Goal: Transaction & Acquisition: Purchase product/service

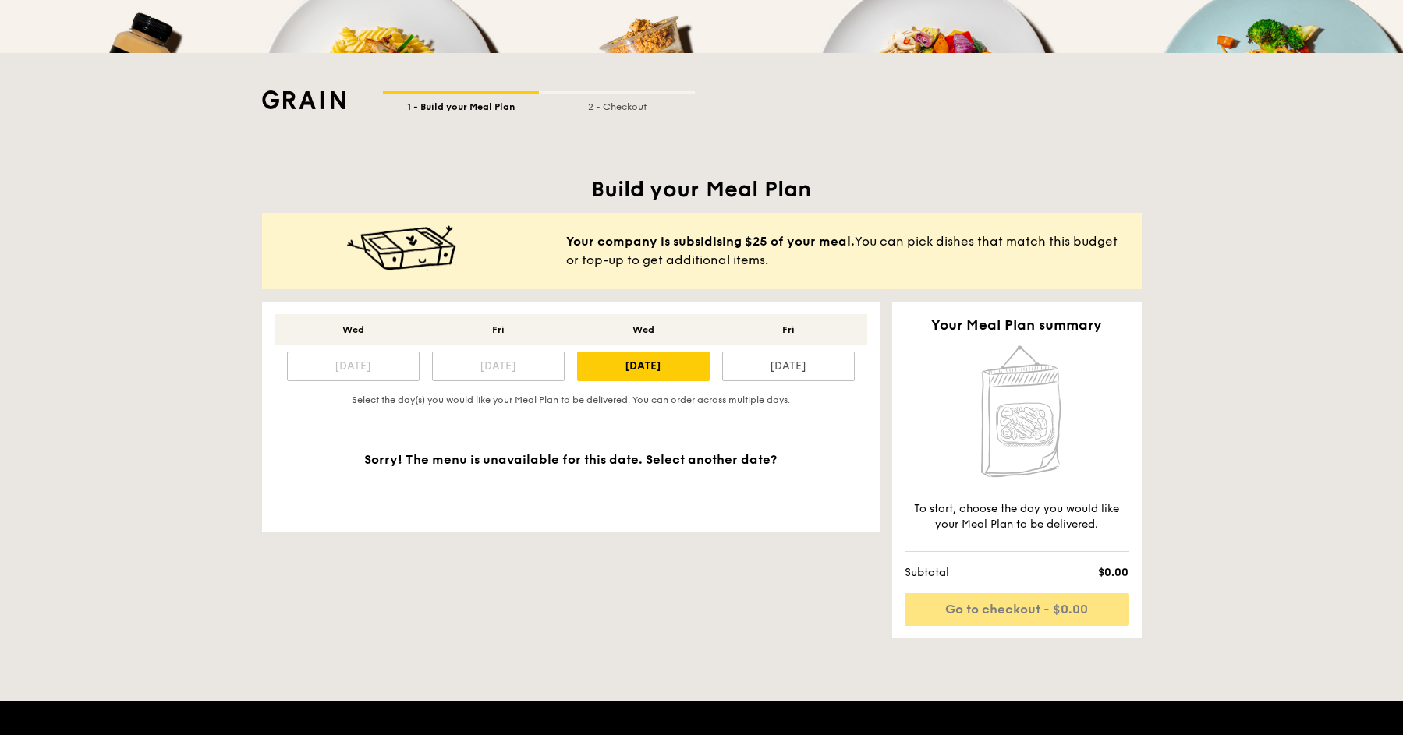
scroll to position [261, 0]
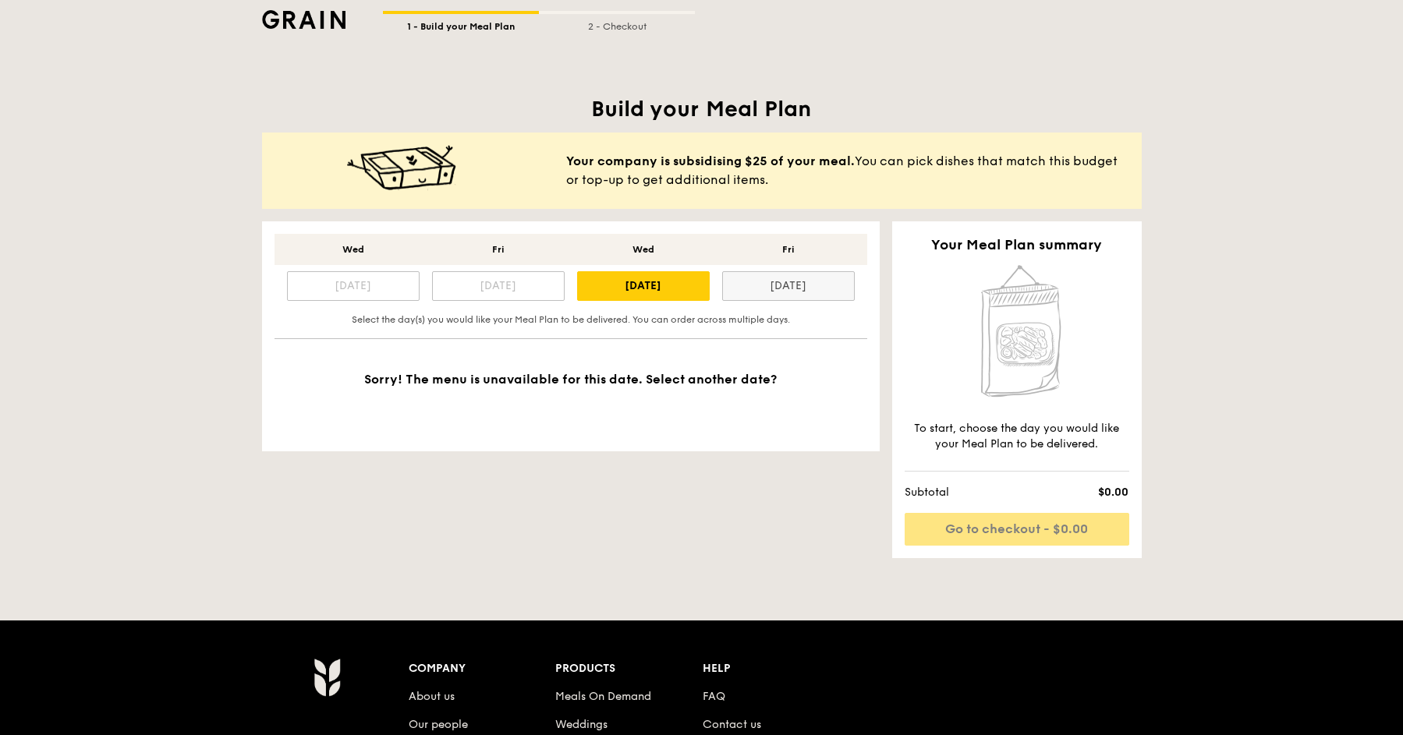
click at [796, 292] on div "[DATE]" at bounding box center [788, 286] width 133 height 30
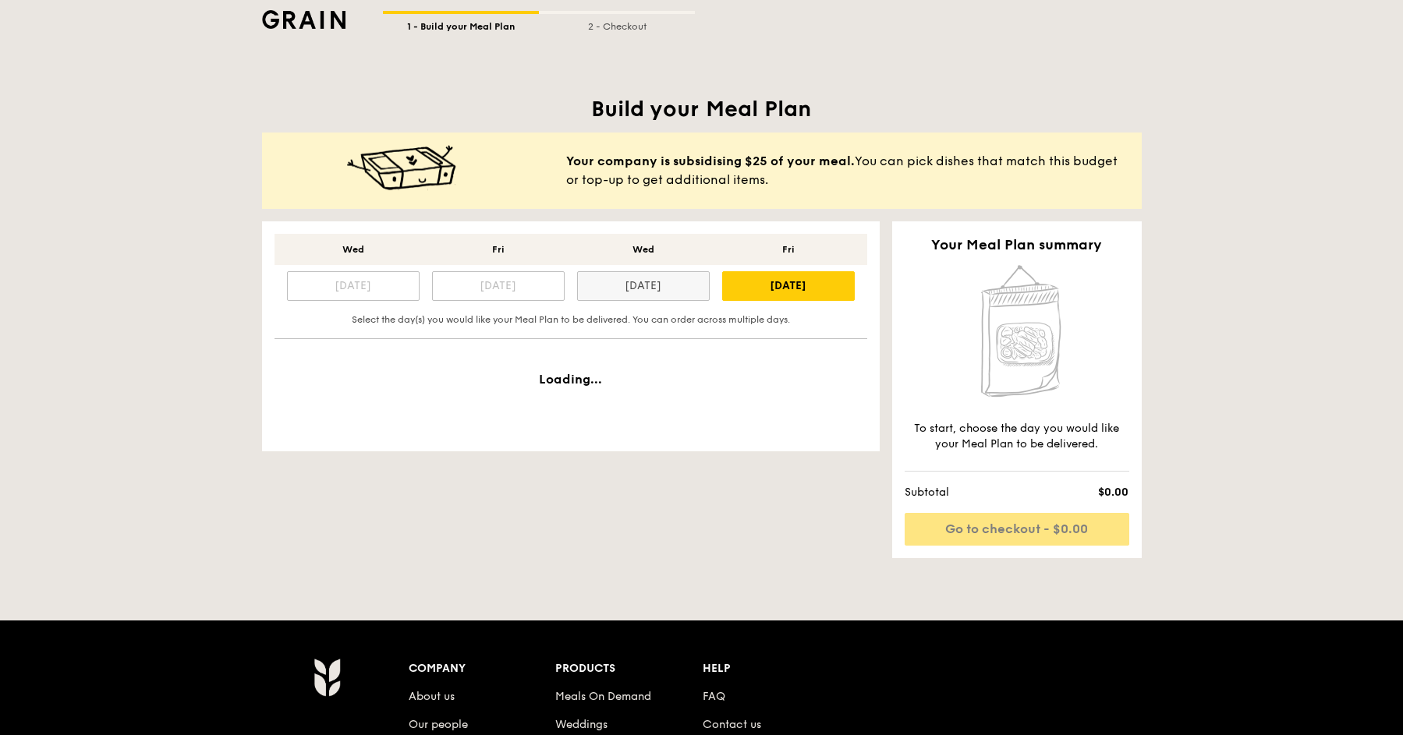
click at [649, 288] on div "[DATE]" at bounding box center [643, 286] width 133 height 30
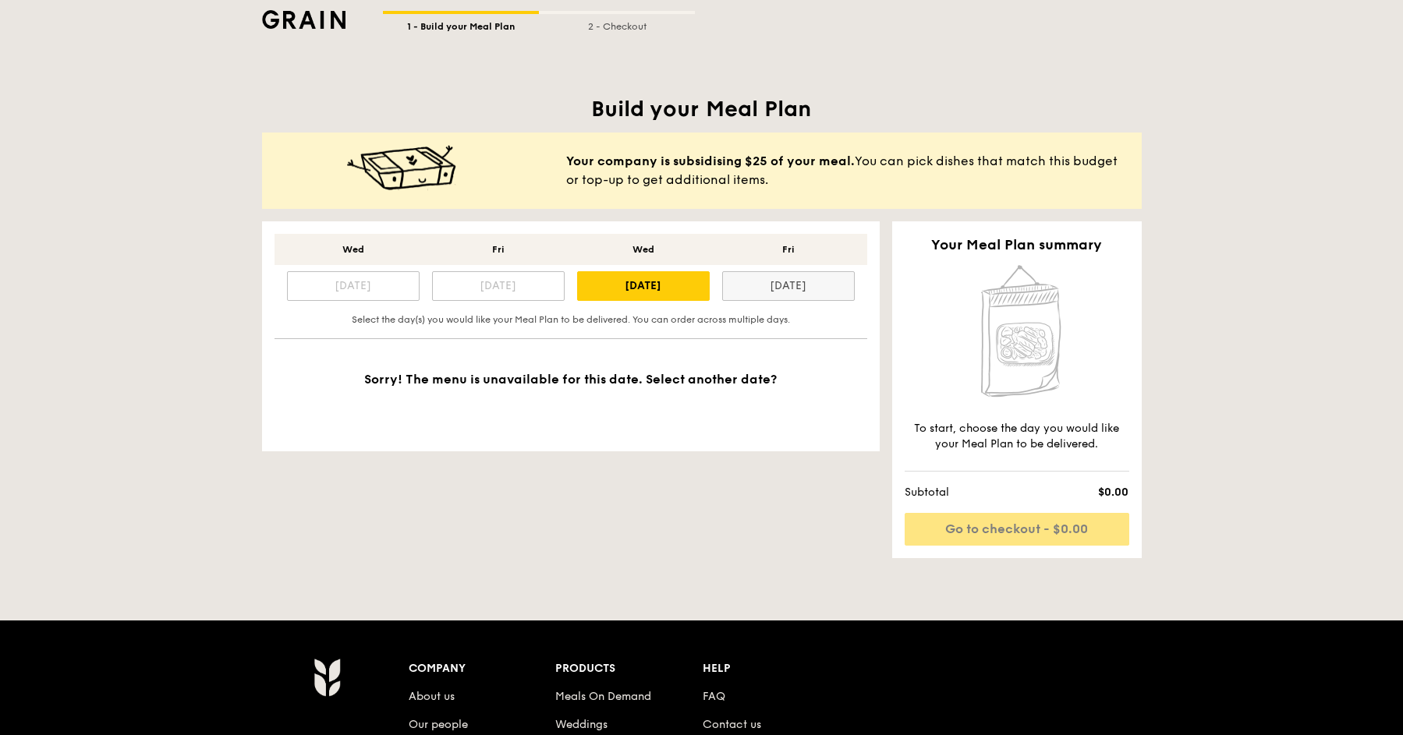
click at [787, 280] on div "[DATE]" at bounding box center [788, 286] width 133 height 30
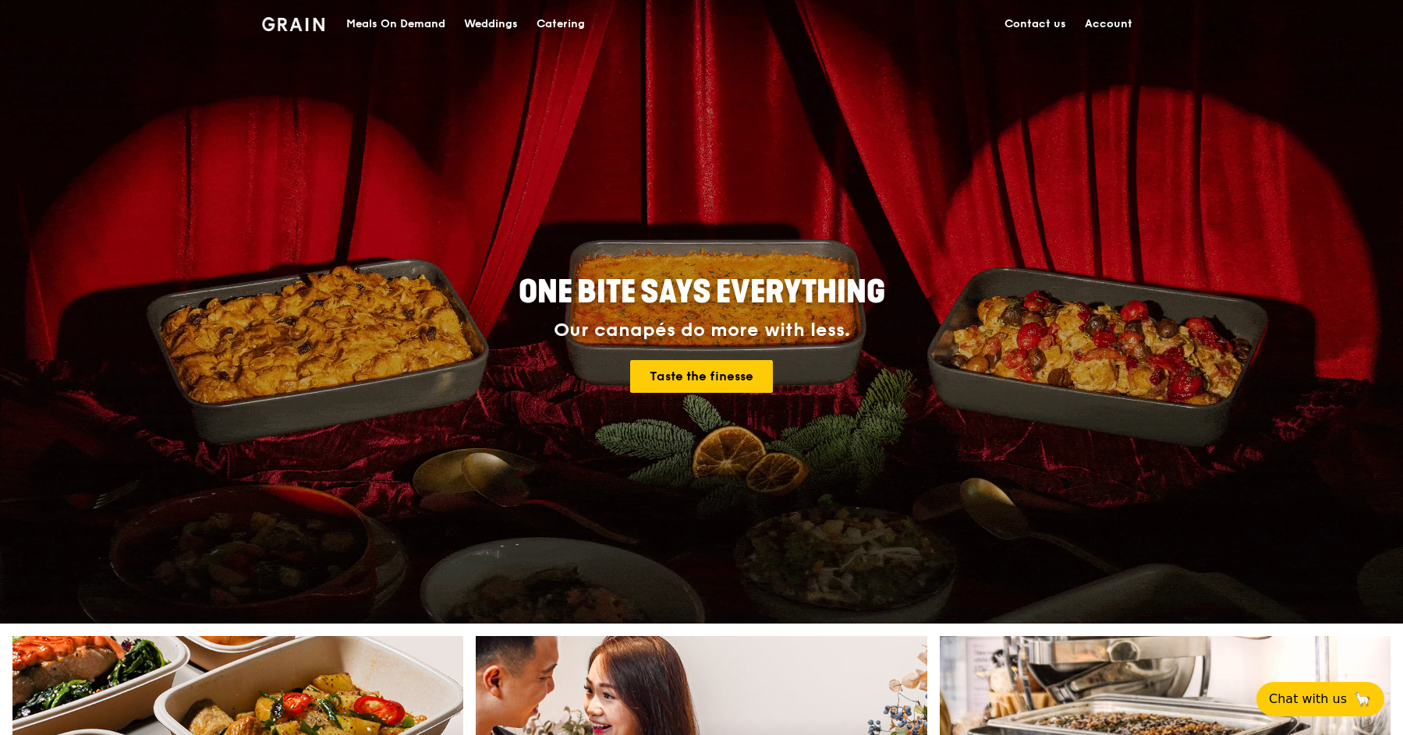
click at [370, 39] on div "Meals On Demand" at bounding box center [395, 24] width 99 height 47
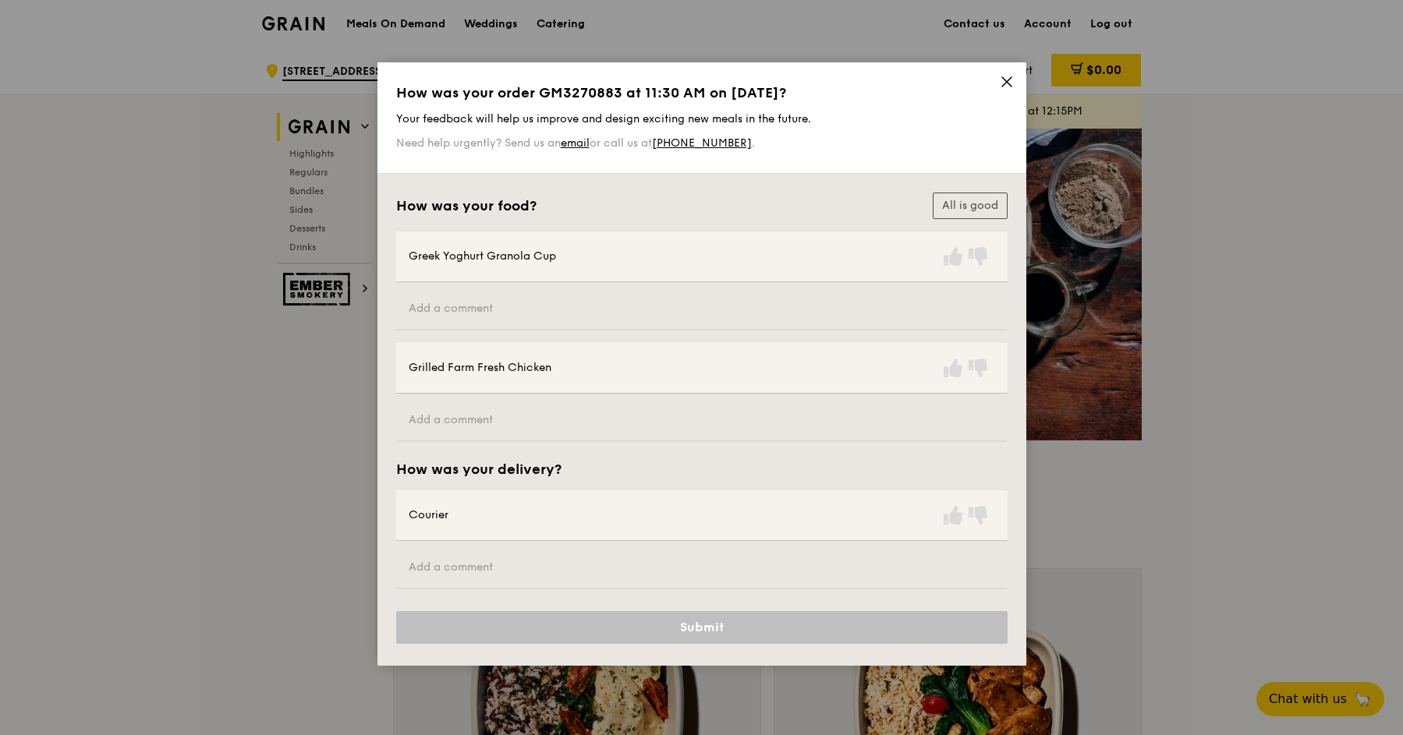
click at [1001, 79] on icon at bounding box center [1007, 82] width 14 height 14
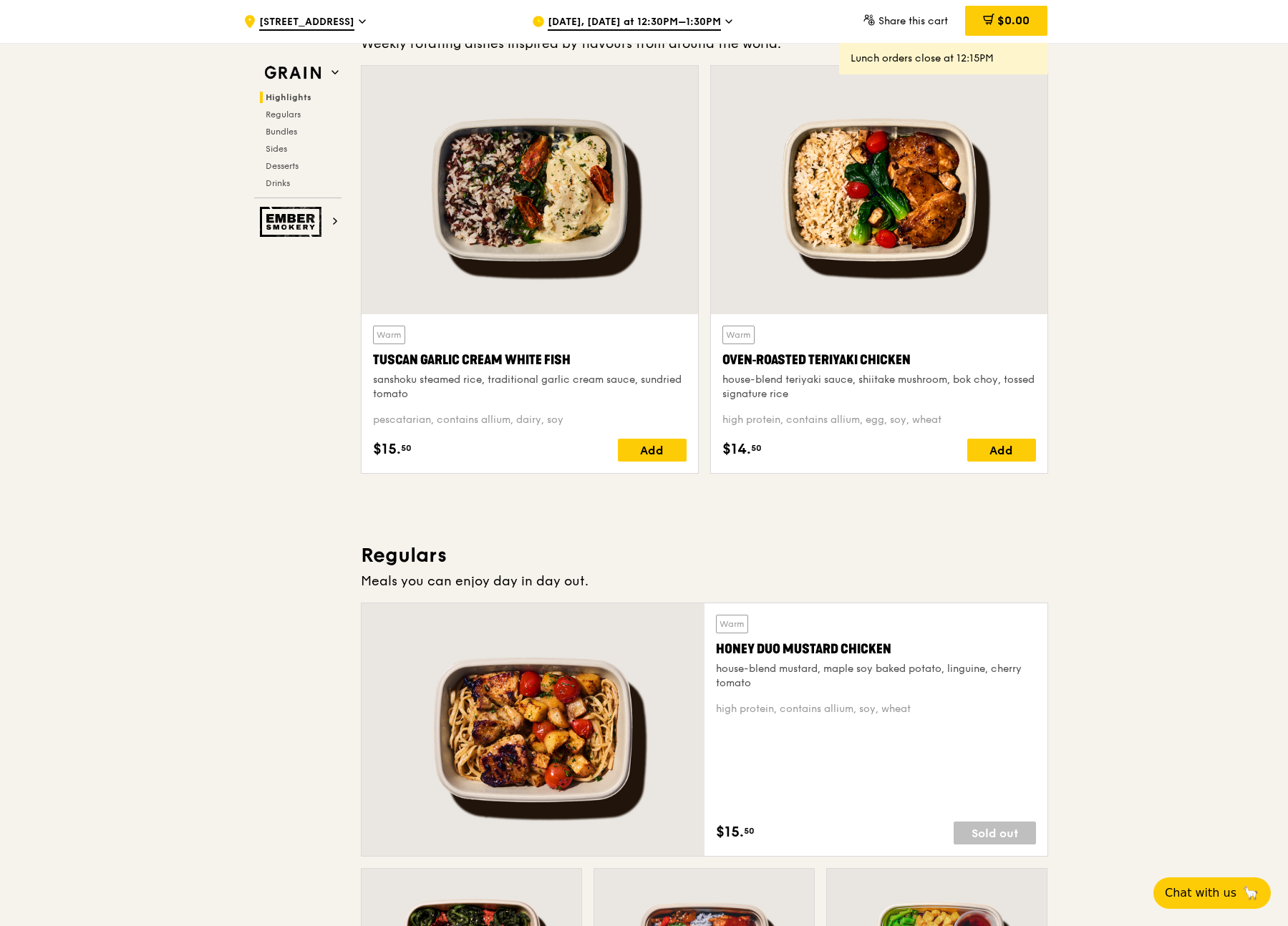
scroll to position [447, 0]
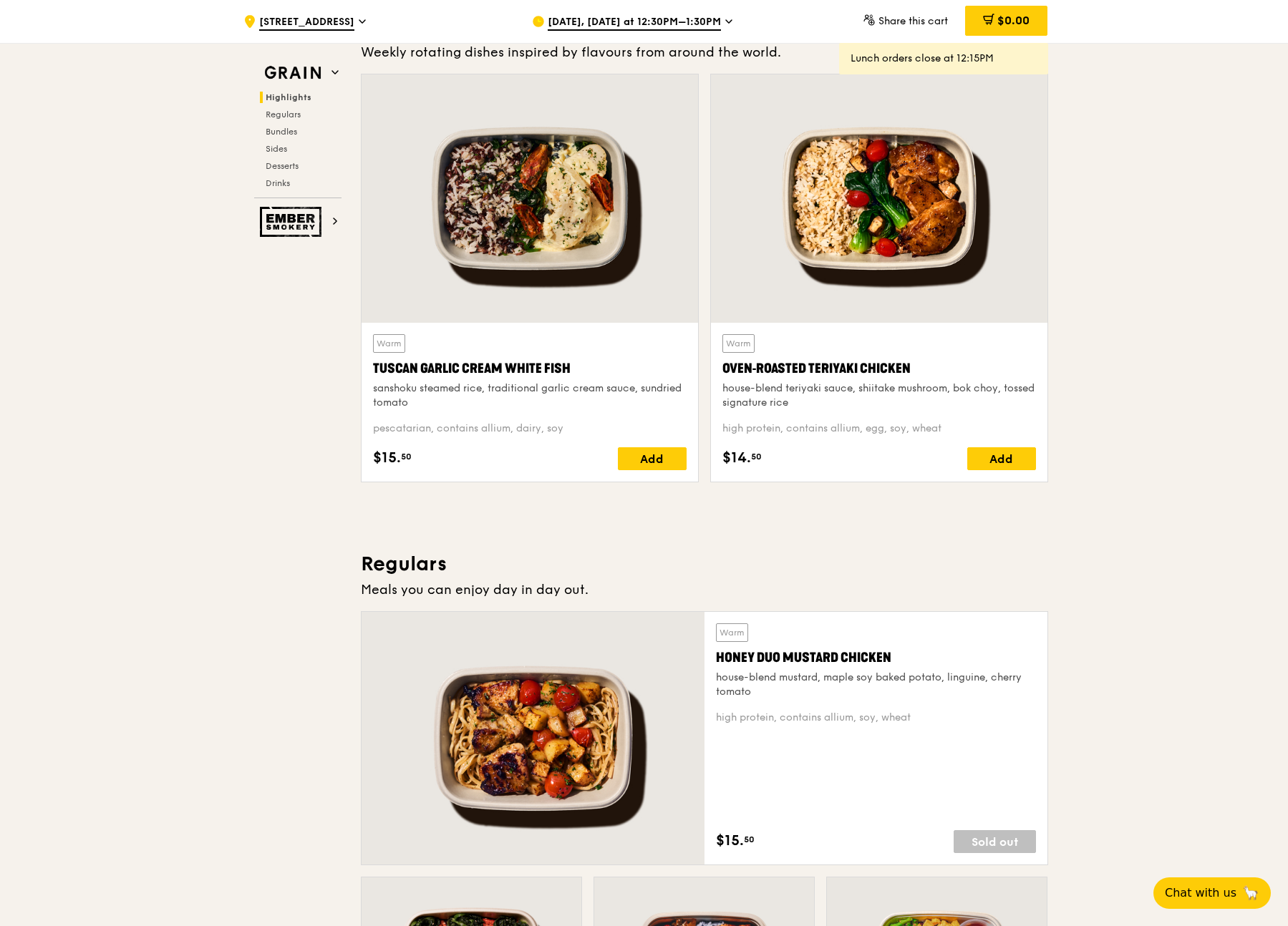
click at [883, 227] on div at bounding box center [879, 198] width 337 height 249
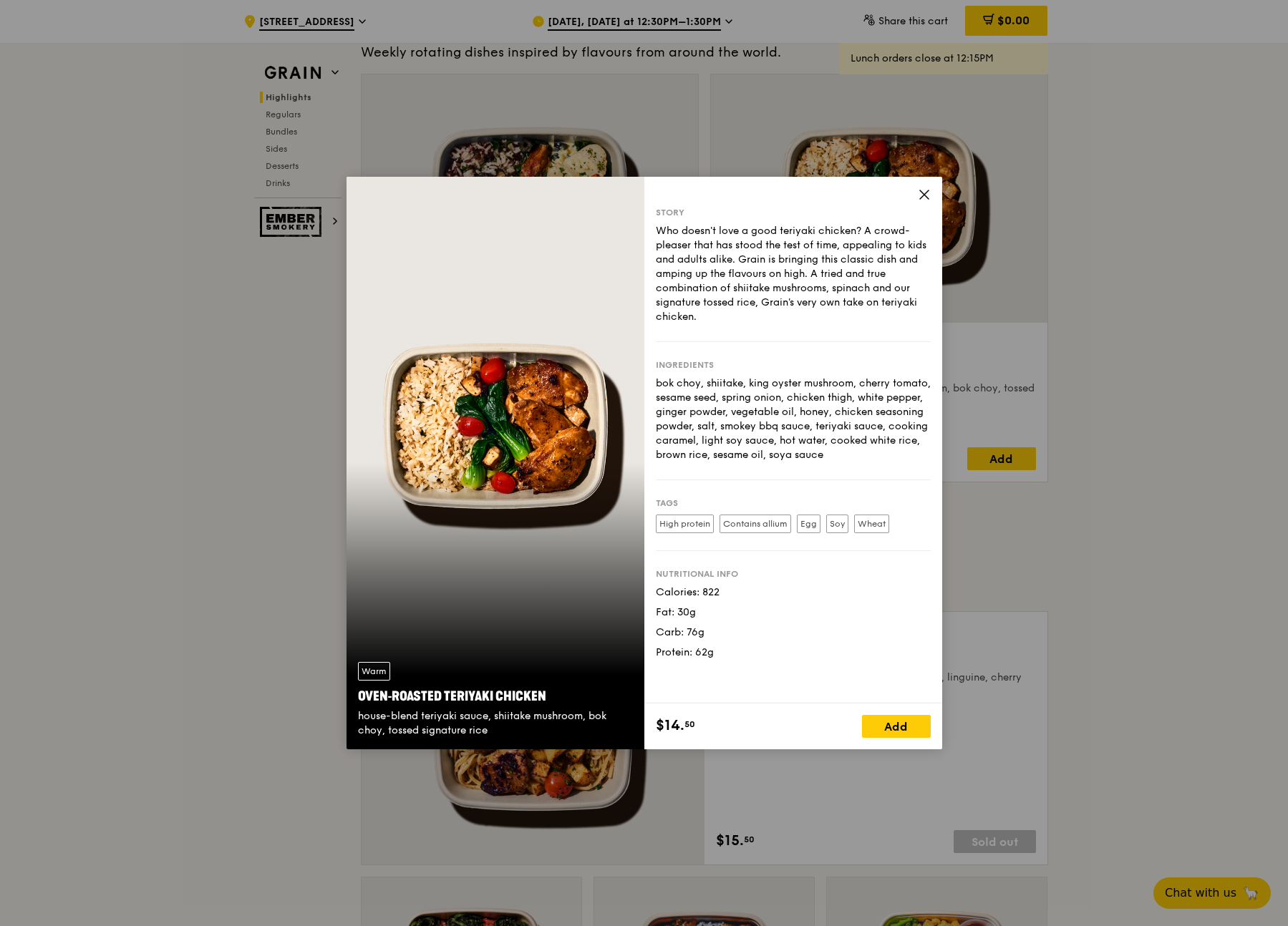
click at [927, 197] on icon at bounding box center [924, 194] width 8 height 8
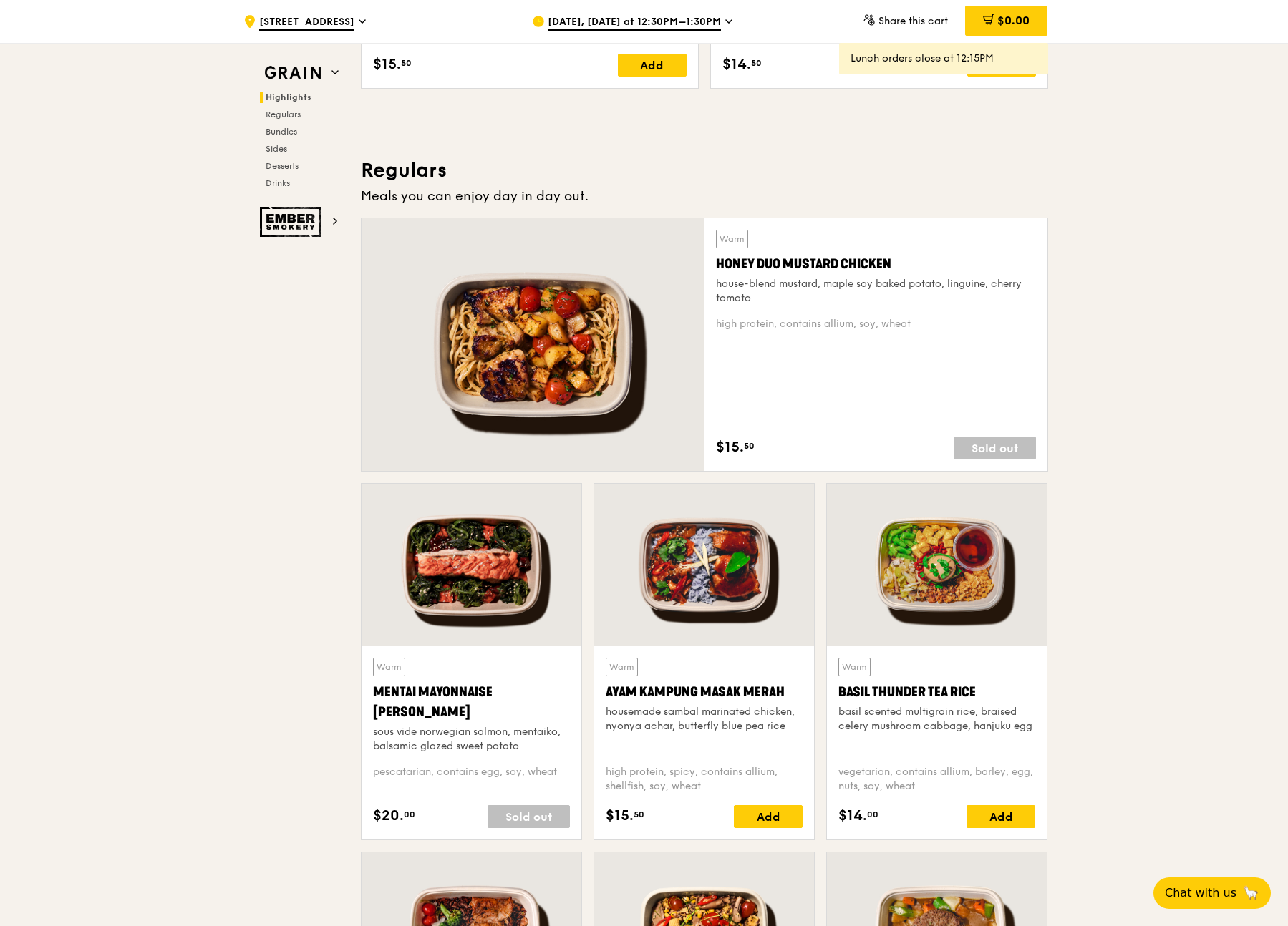
scroll to position [1061, 0]
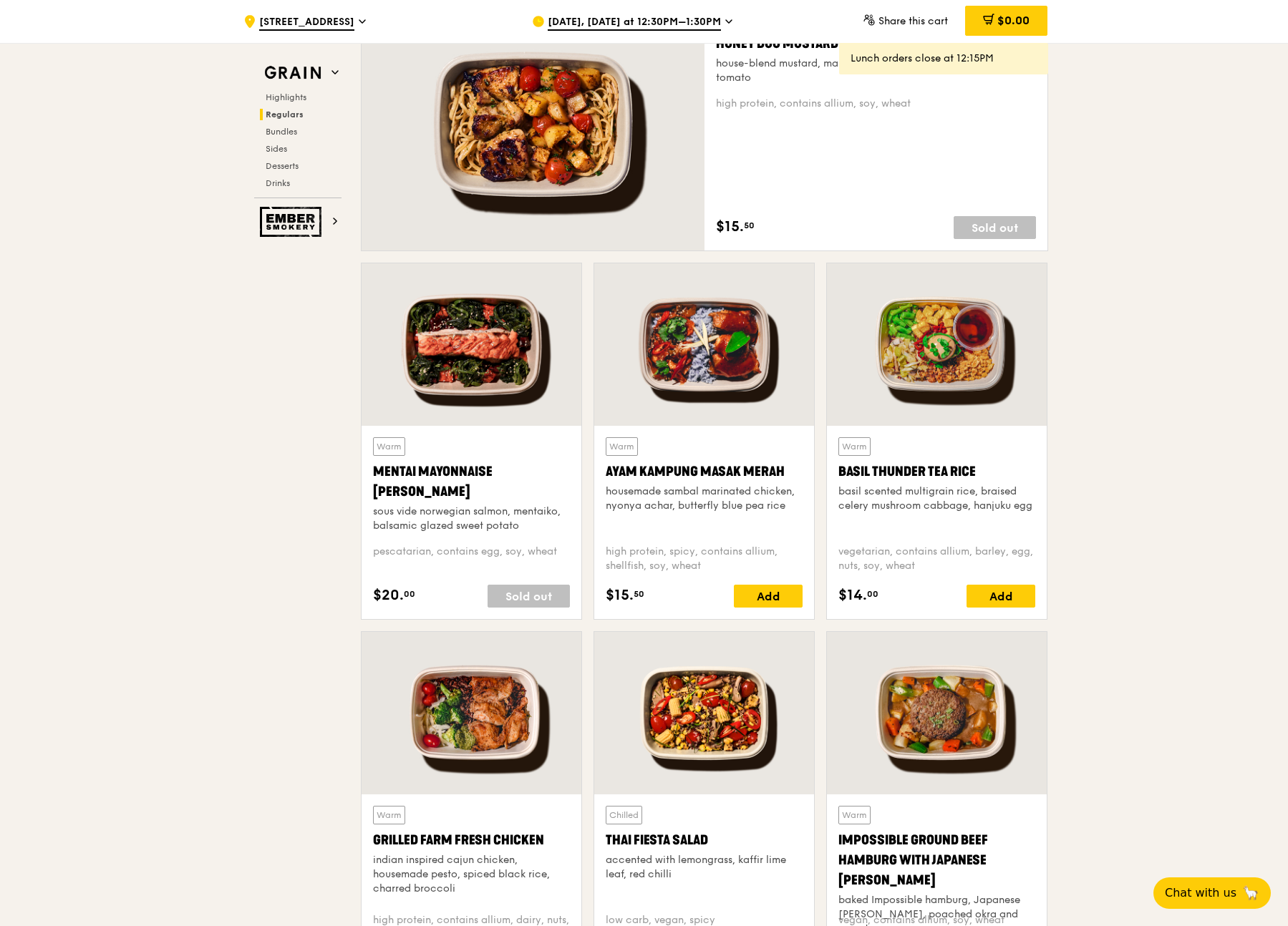
click at [977, 363] on div at bounding box center [936, 344] width 219 height 162
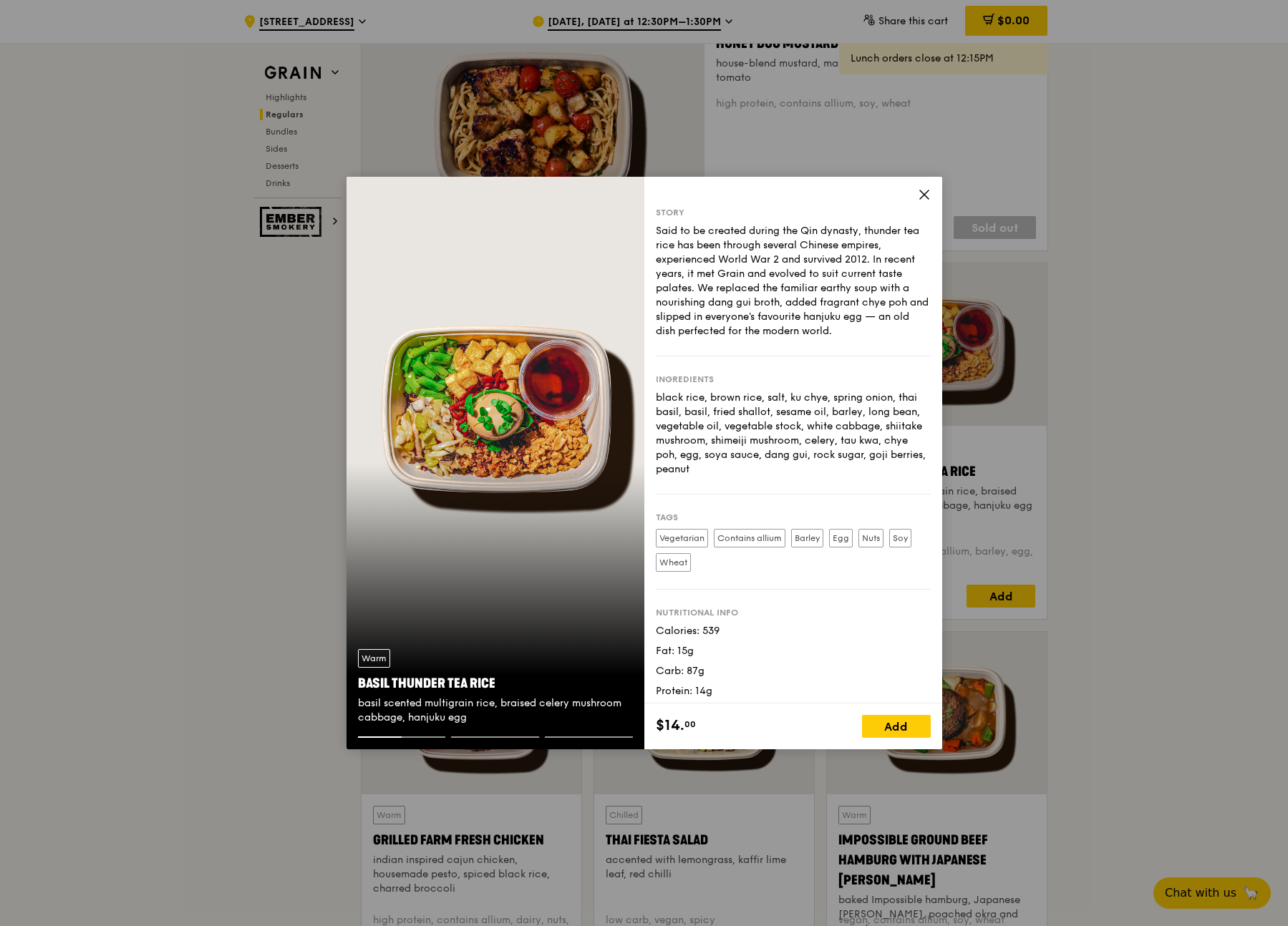
click at [925, 197] on icon at bounding box center [924, 195] width 13 height 13
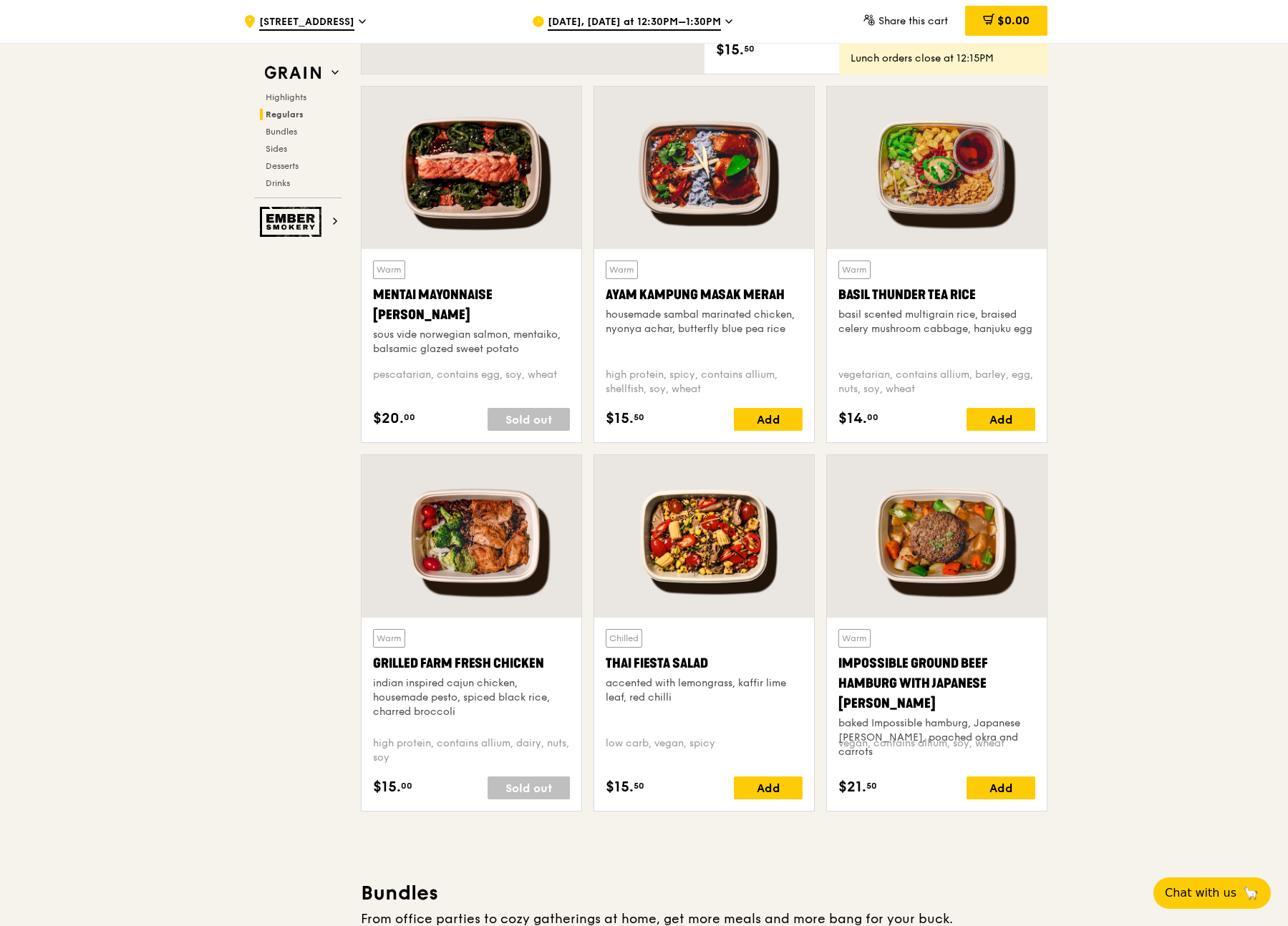
scroll to position [1311, 0]
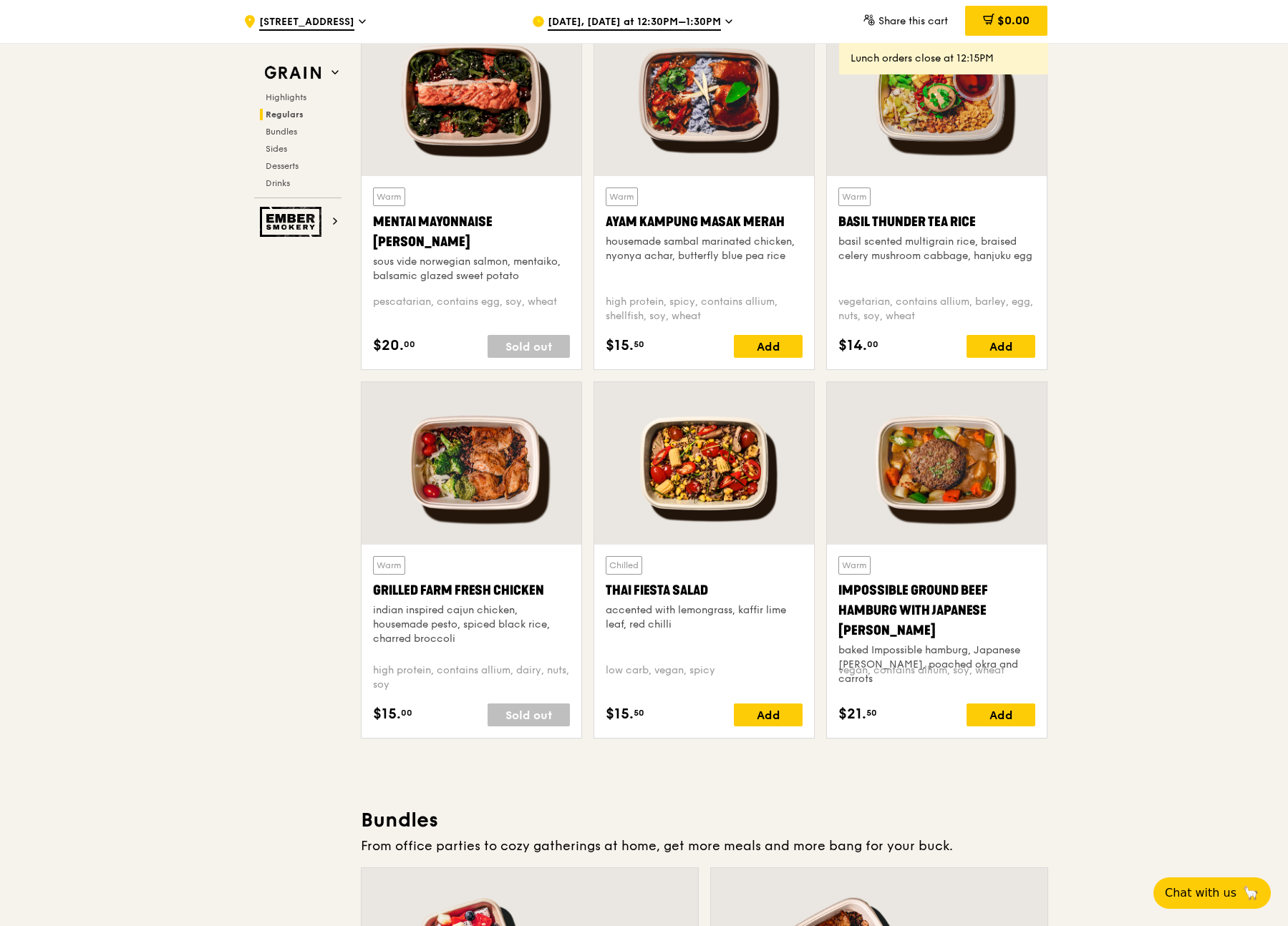
click at [739, 473] on div at bounding box center [703, 463] width 219 height 162
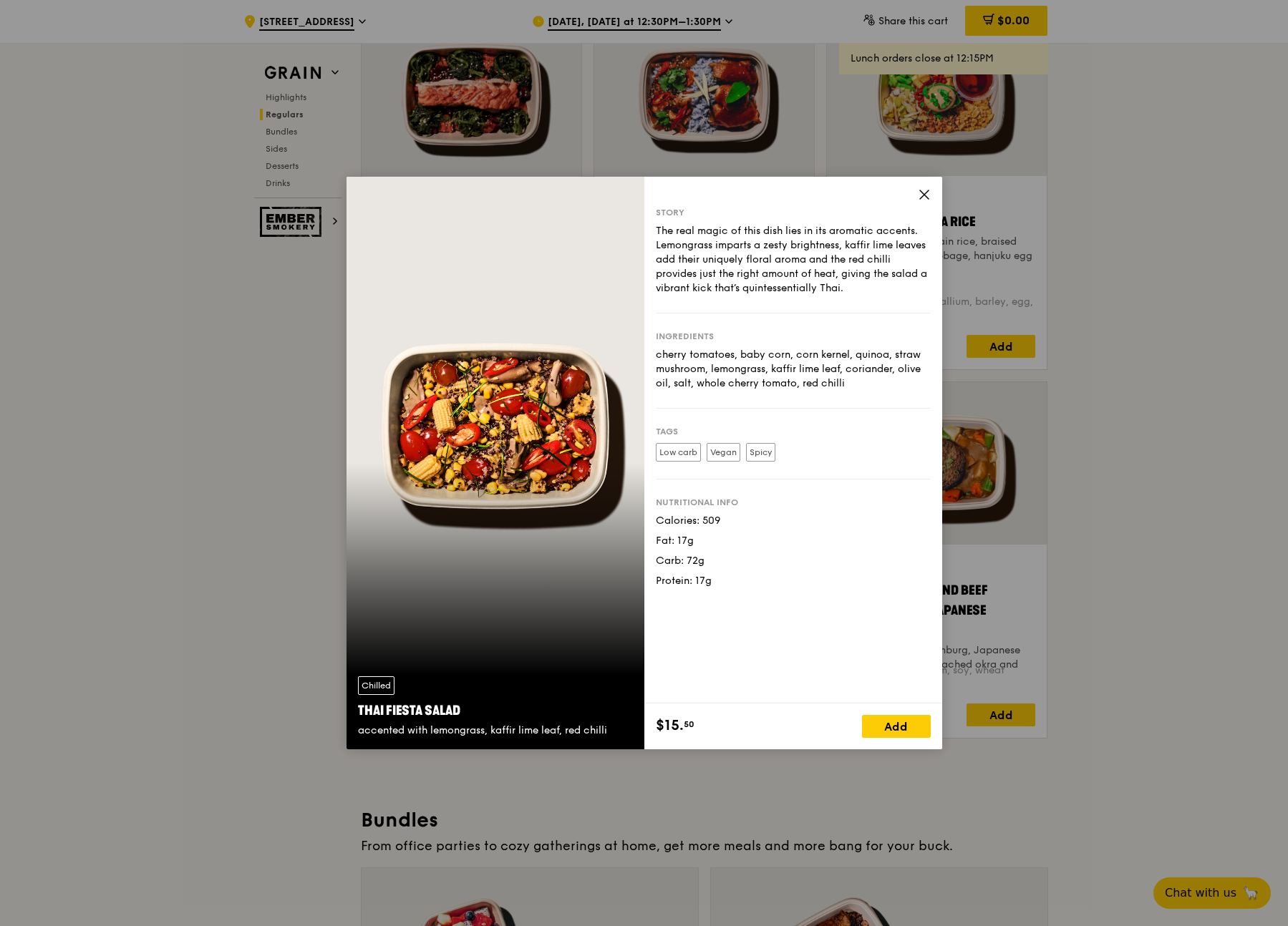
click at [921, 197] on icon at bounding box center [924, 194] width 8 height 8
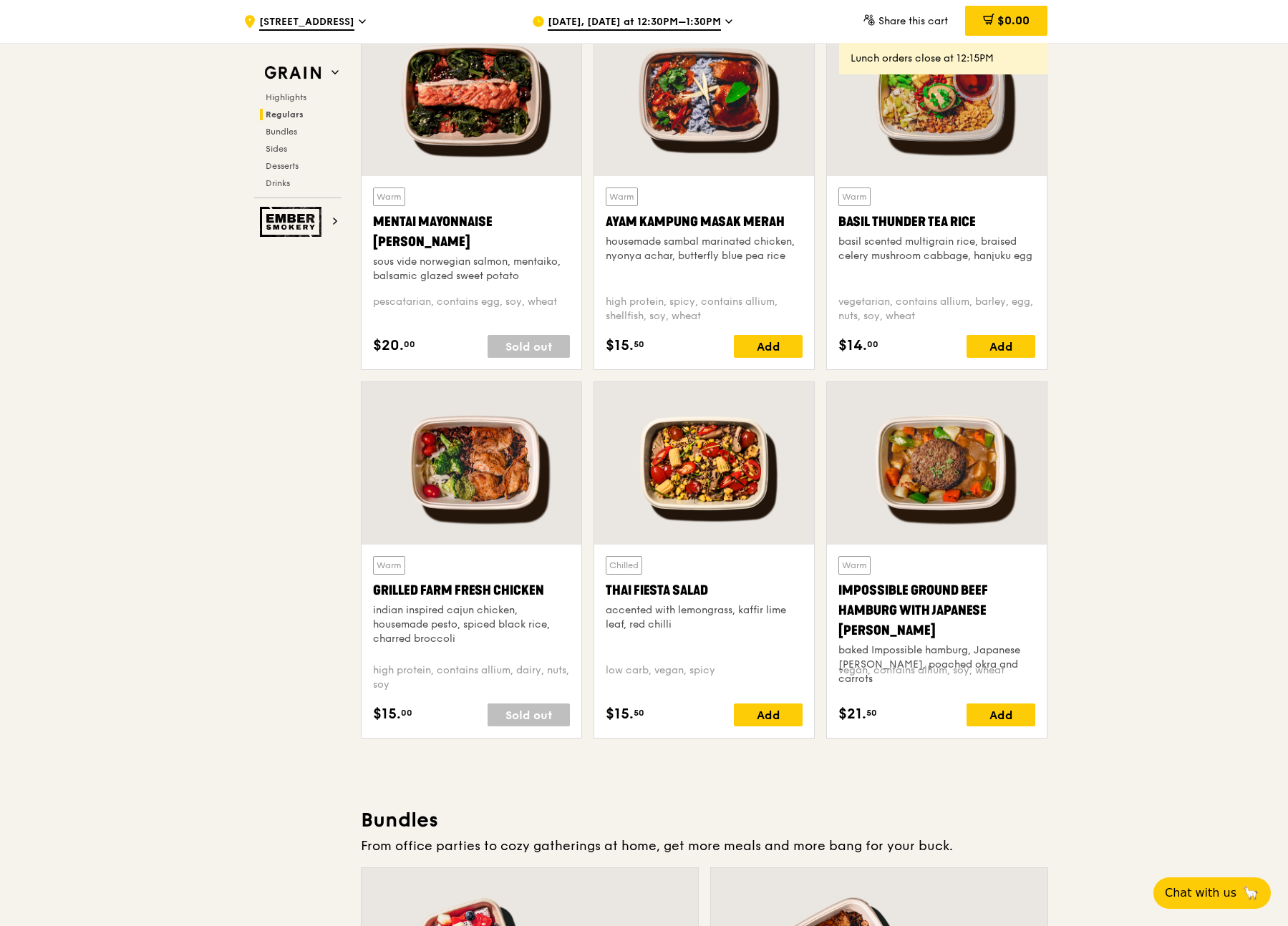
click at [557, 455] on div at bounding box center [471, 463] width 219 height 162
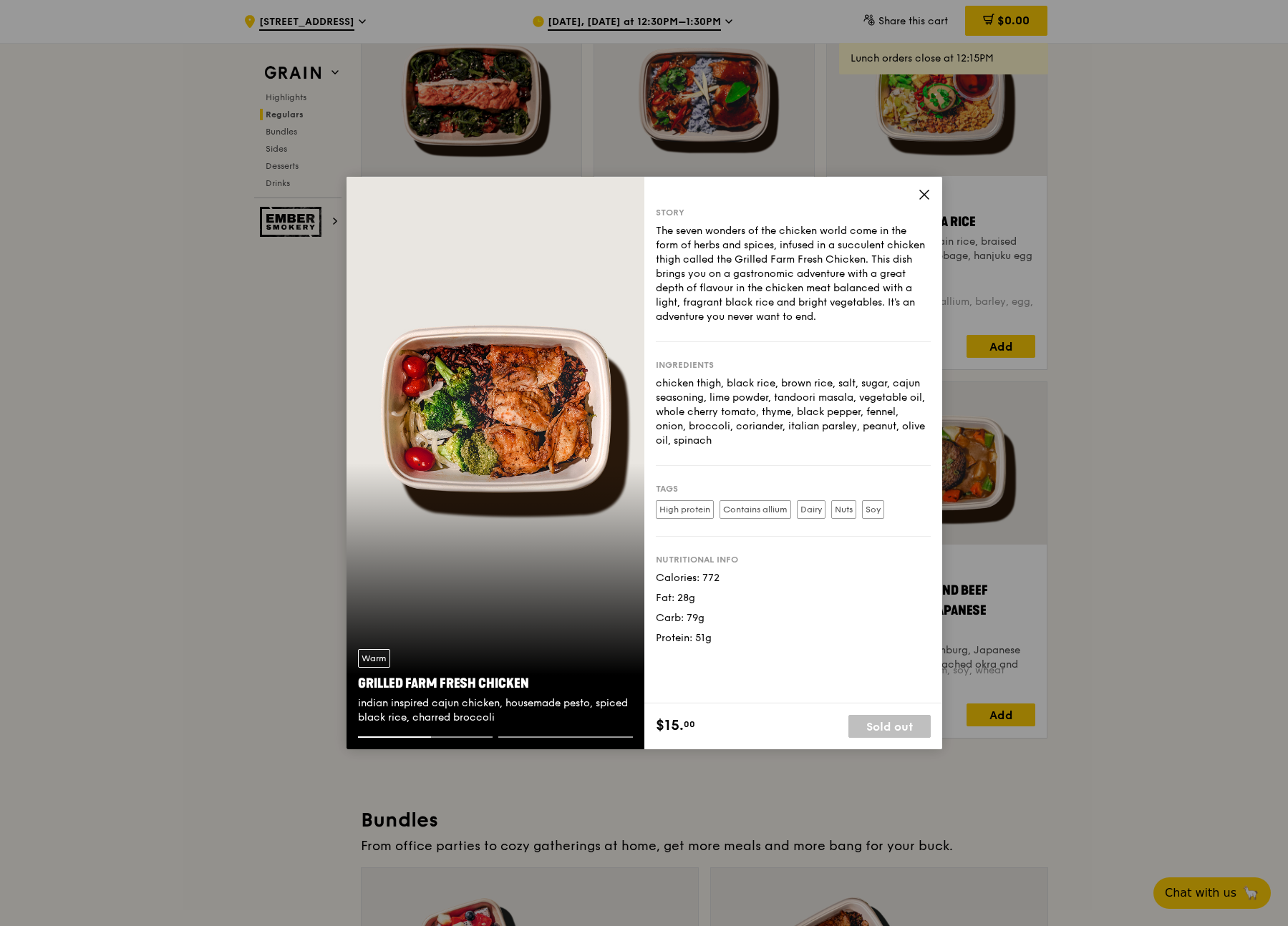
click at [925, 196] on icon at bounding box center [924, 194] width 8 height 8
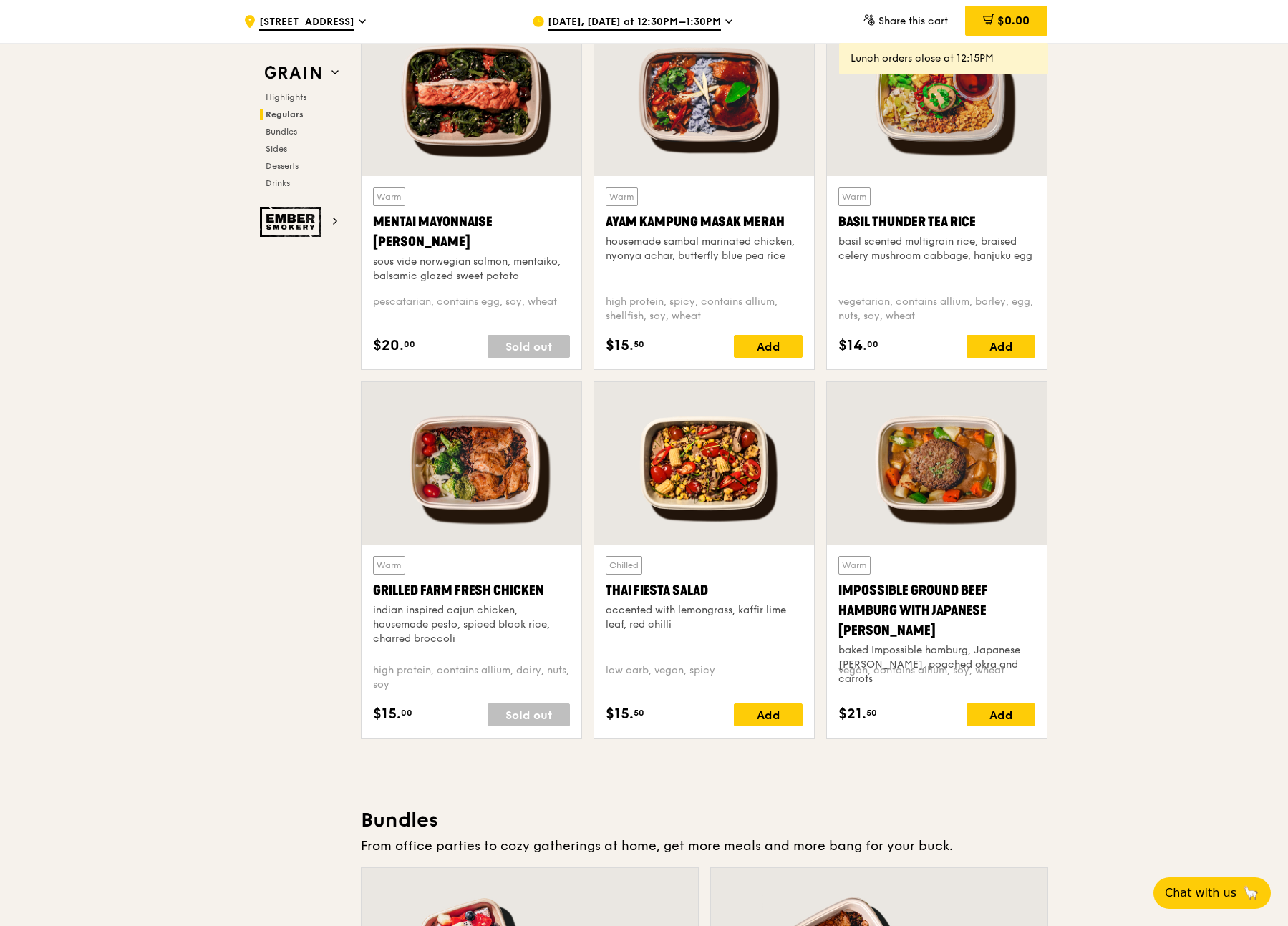
click at [655, 115] on div at bounding box center [703, 95] width 219 height 162
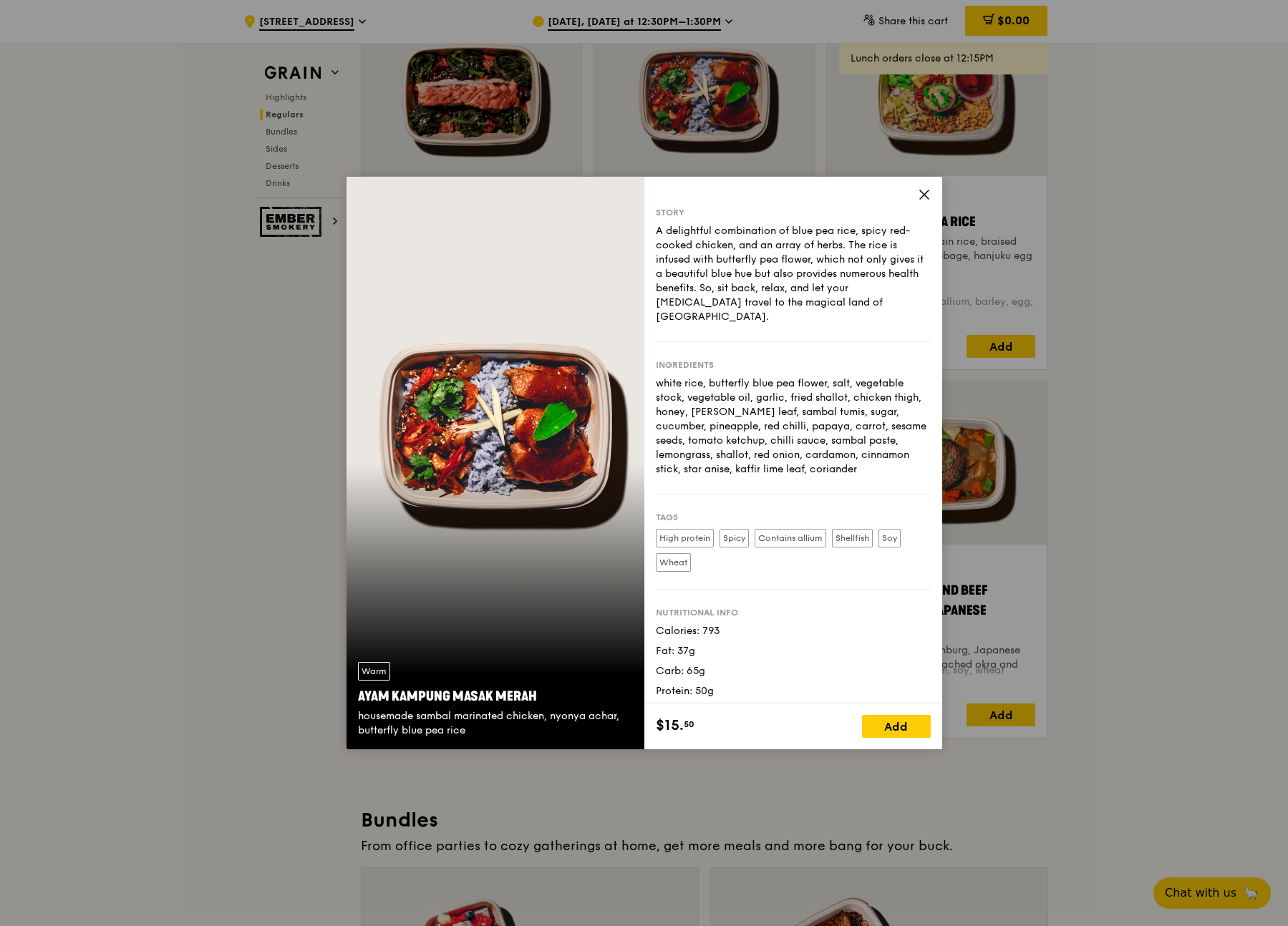
click at [929, 190] on icon at bounding box center [924, 195] width 13 height 13
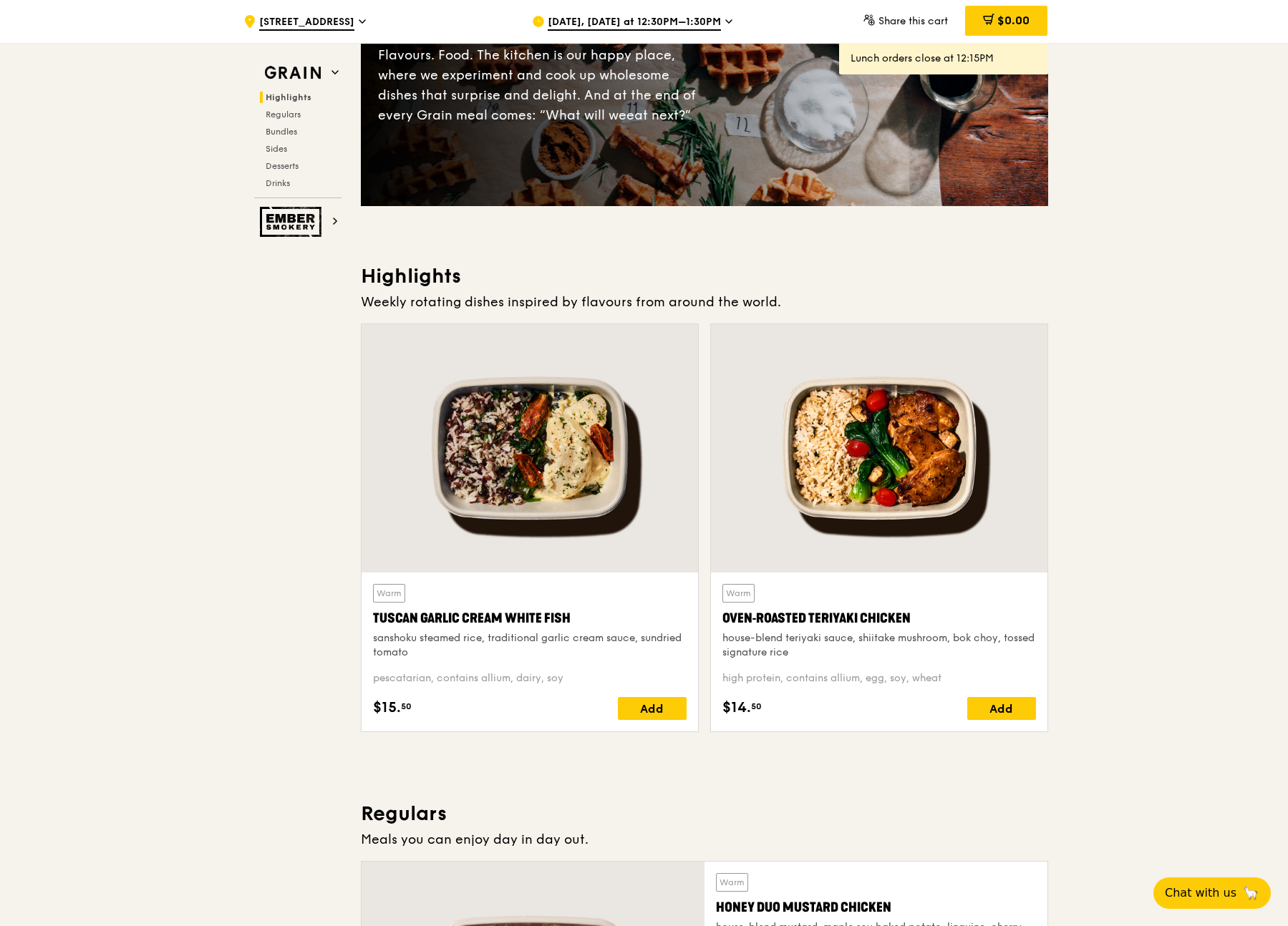
scroll to position [206, 0]
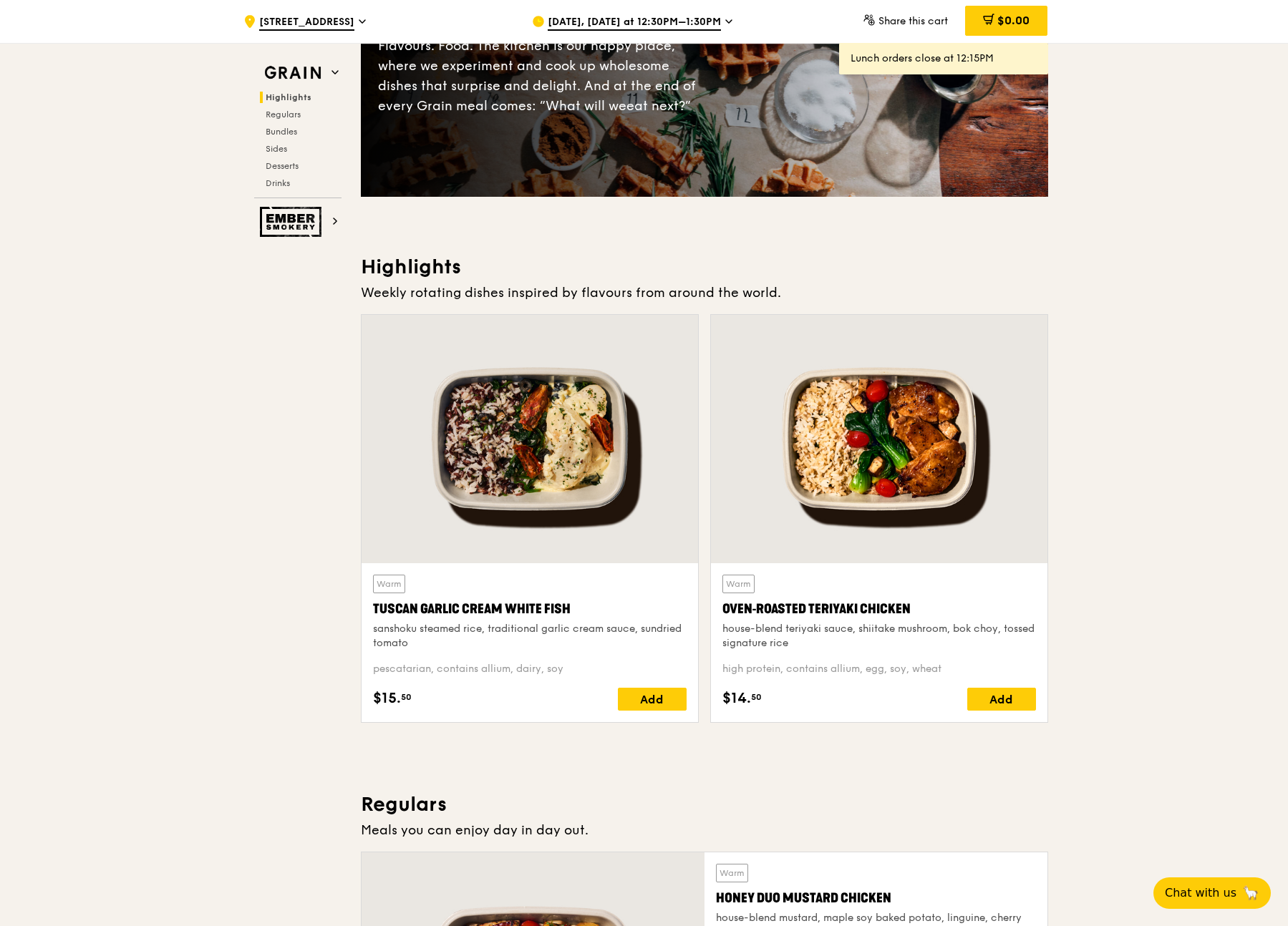
click at [532, 439] on div at bounding box center [530, 439] width 337 height 249
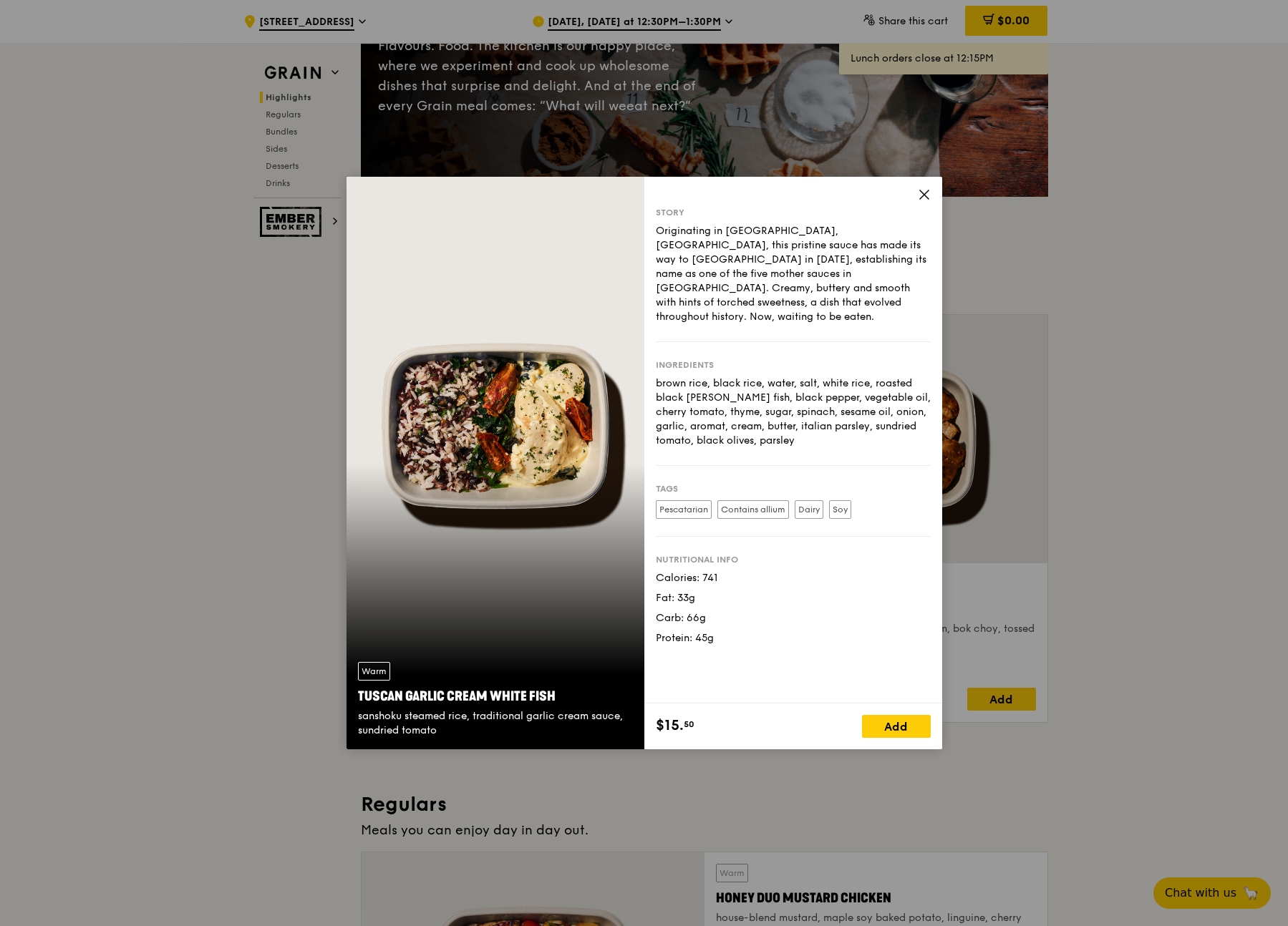
click at [924, 194] on icon at bounding box center [924, 194] width 8 height 8
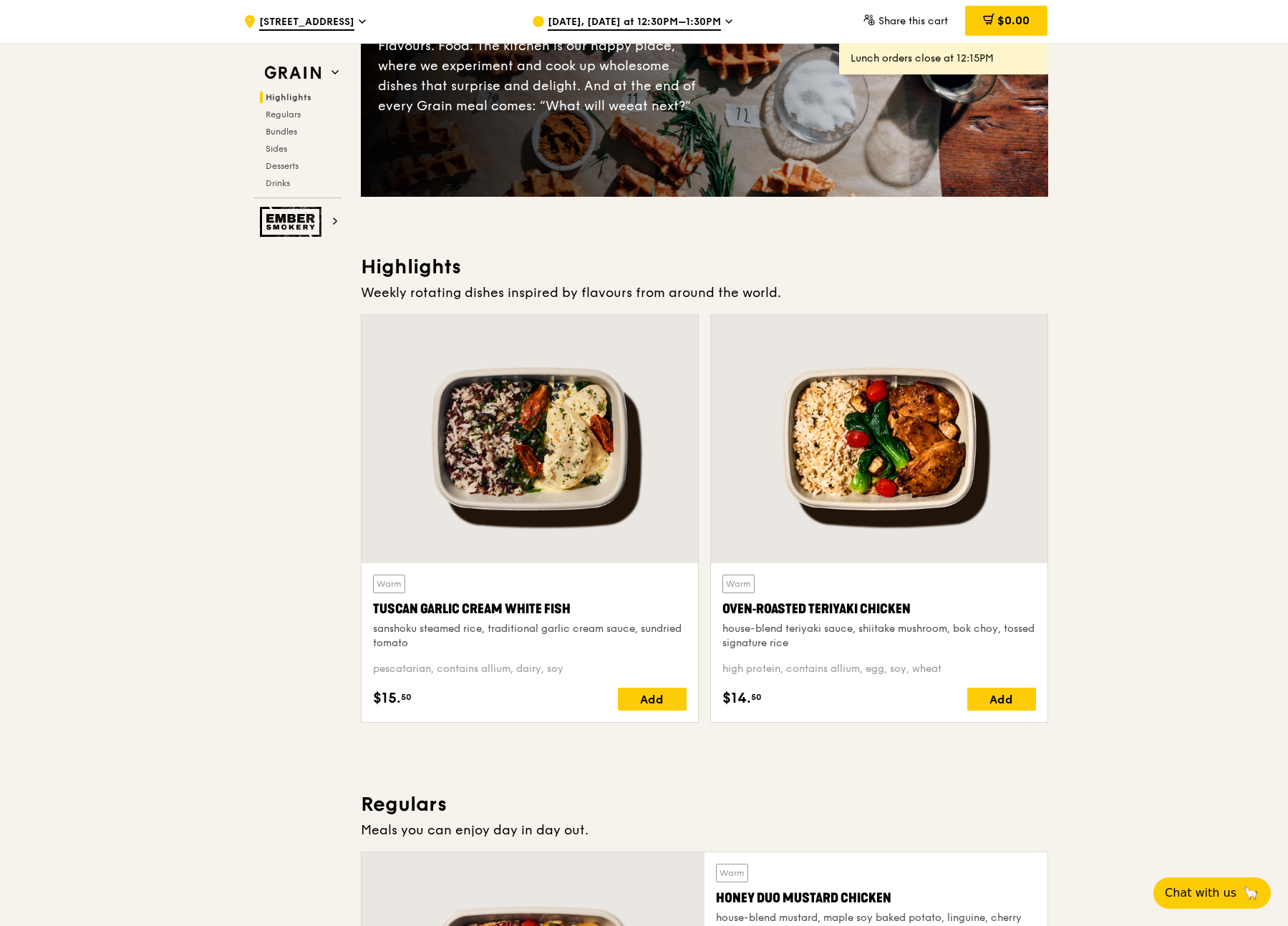
click at [911, 354] on div at bounding box center [879, 439] width 337 height 249
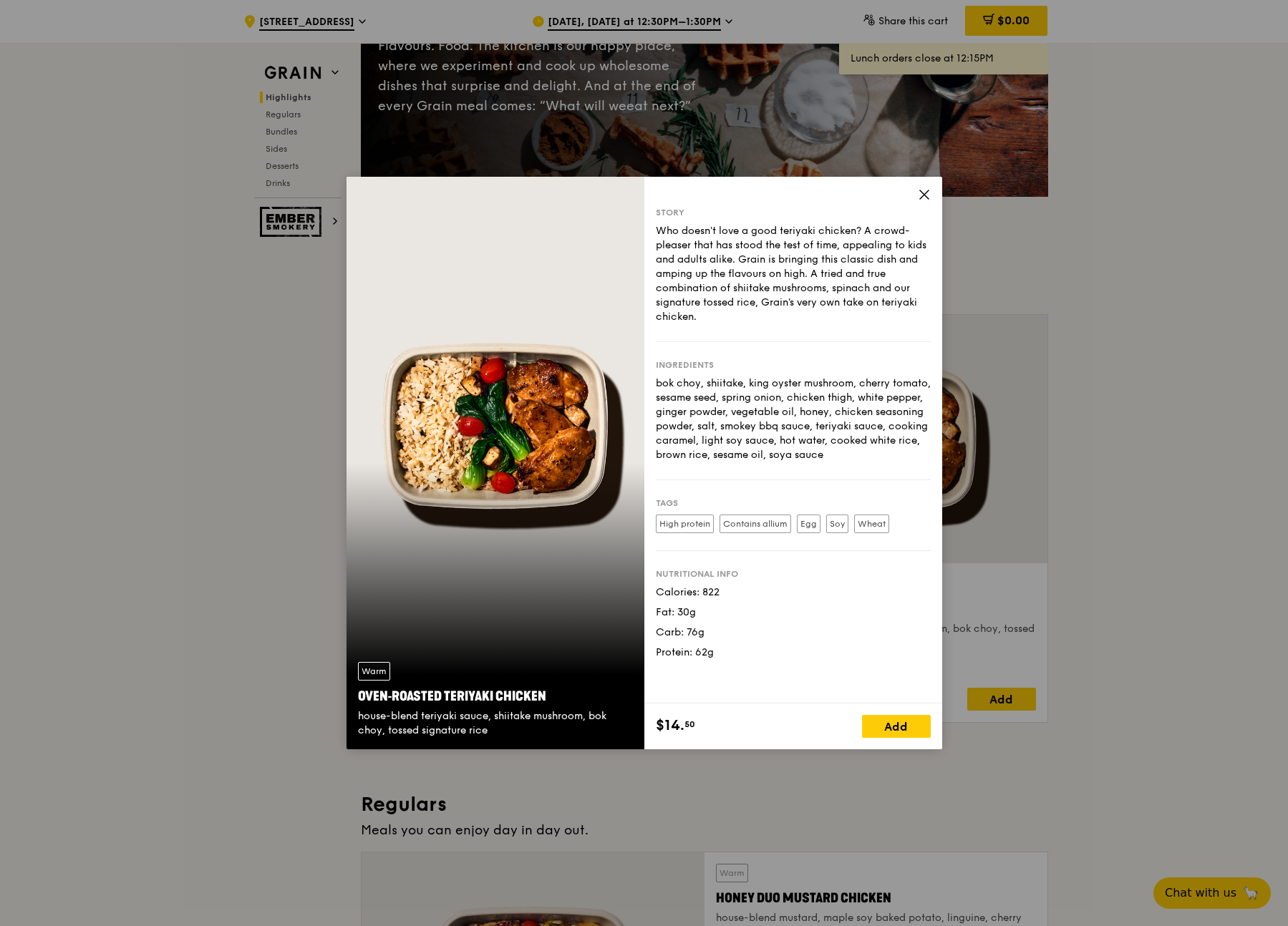
click at [916, 195] on div "Story Who doesn't love a good teriyaki chicken? A crowd-pleaser that has stood …" at bounding box center [793, 441] width 297 height 527
click at [920, 190] on icon at bounding box center [924, 195] width 13 height 13
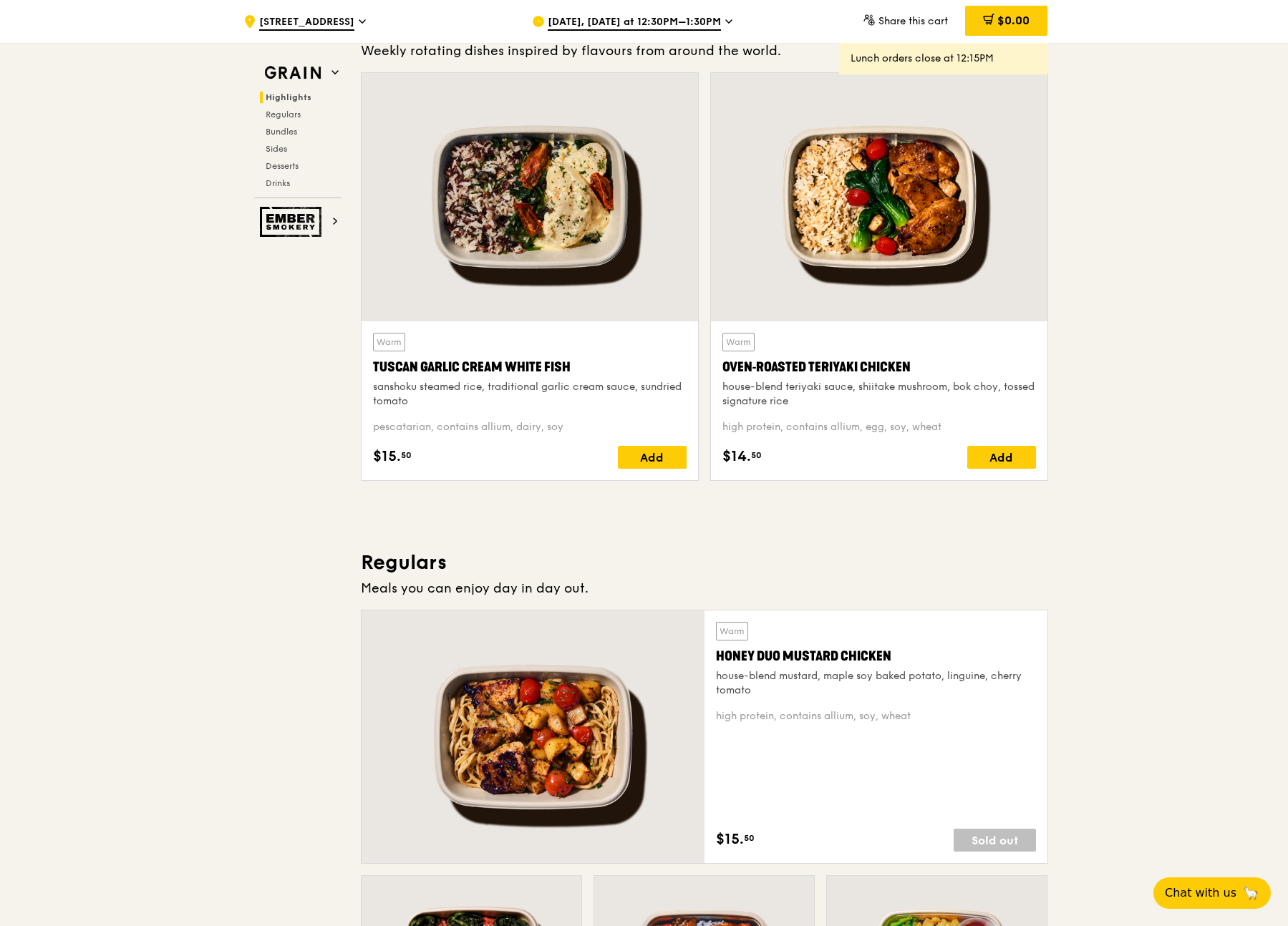
scroll to position [0, 0]
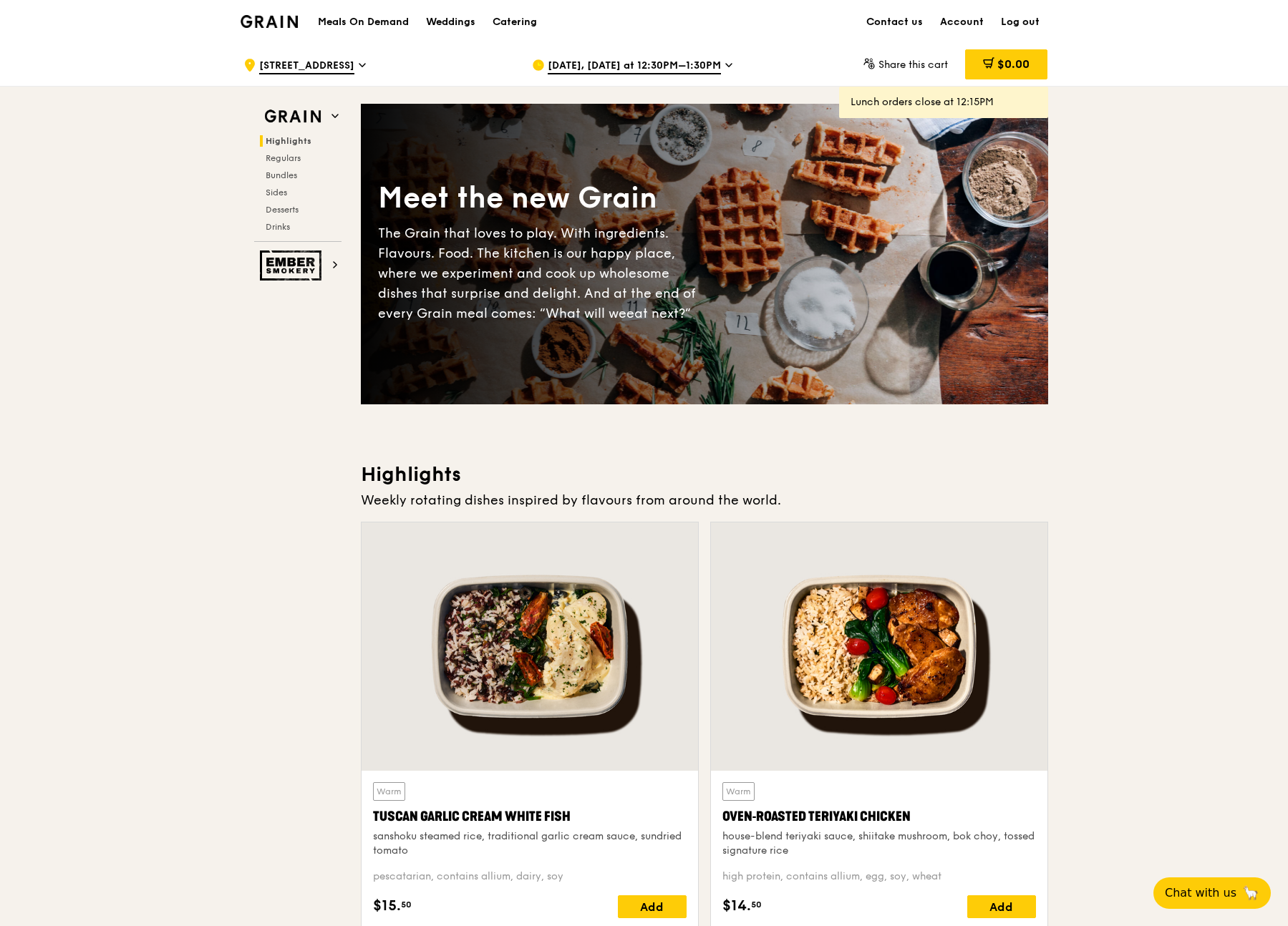
click at [601, 567] on div at bounding box center [530, 646] width 337 height 249
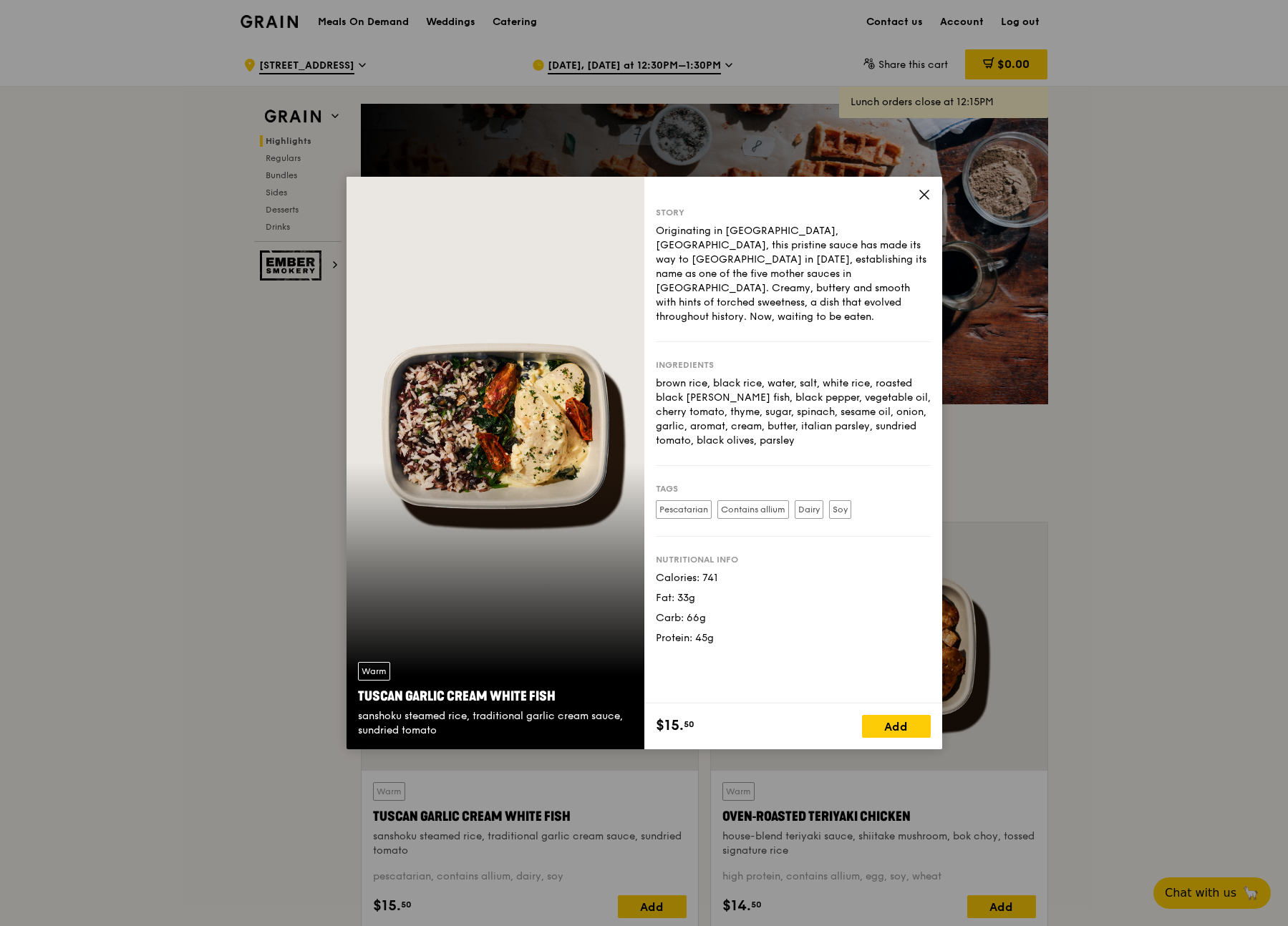
click at [930, 200] on div "Story Originating in Tuscany, Italy, this pristine sauce has made its way to Fr…" at bounding box center [793, 441] width 297 height 527
click at [925, 200] on icon at bounding box center [924, 195] width 13 height 13
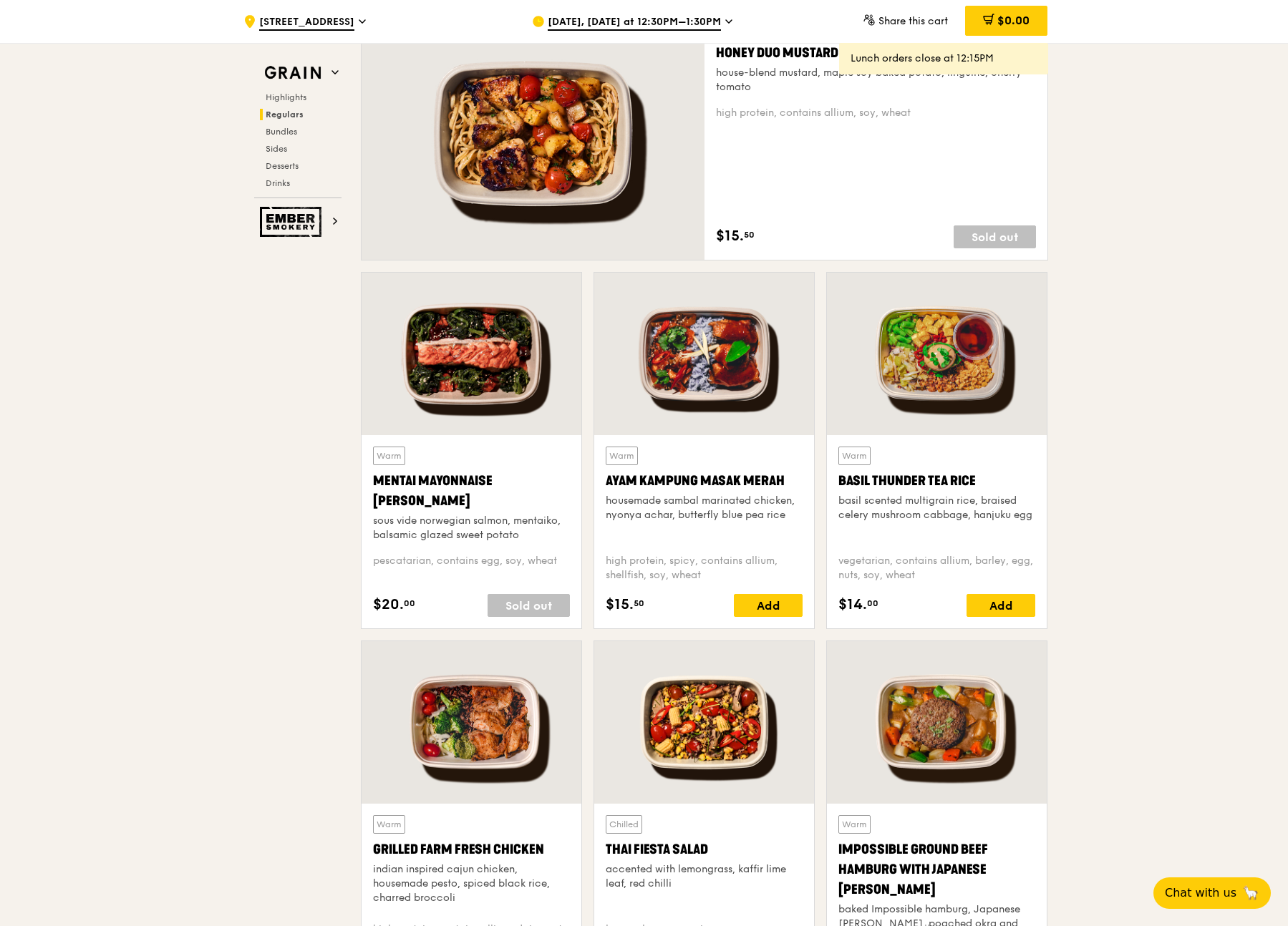
scroll to position [1221, 0]
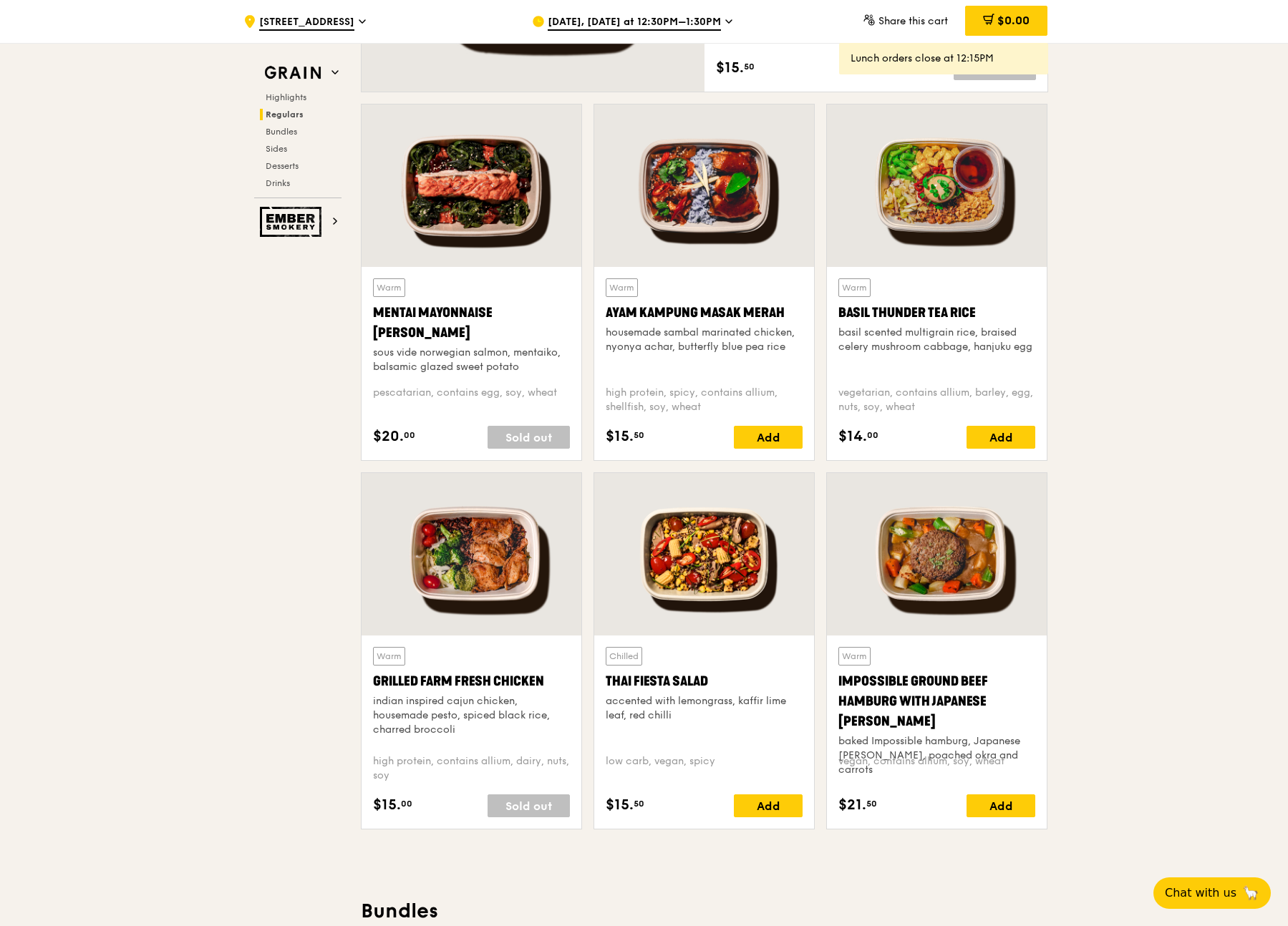
click at [746, 250] on div at bounding box center [703, 185] width 219 height 162
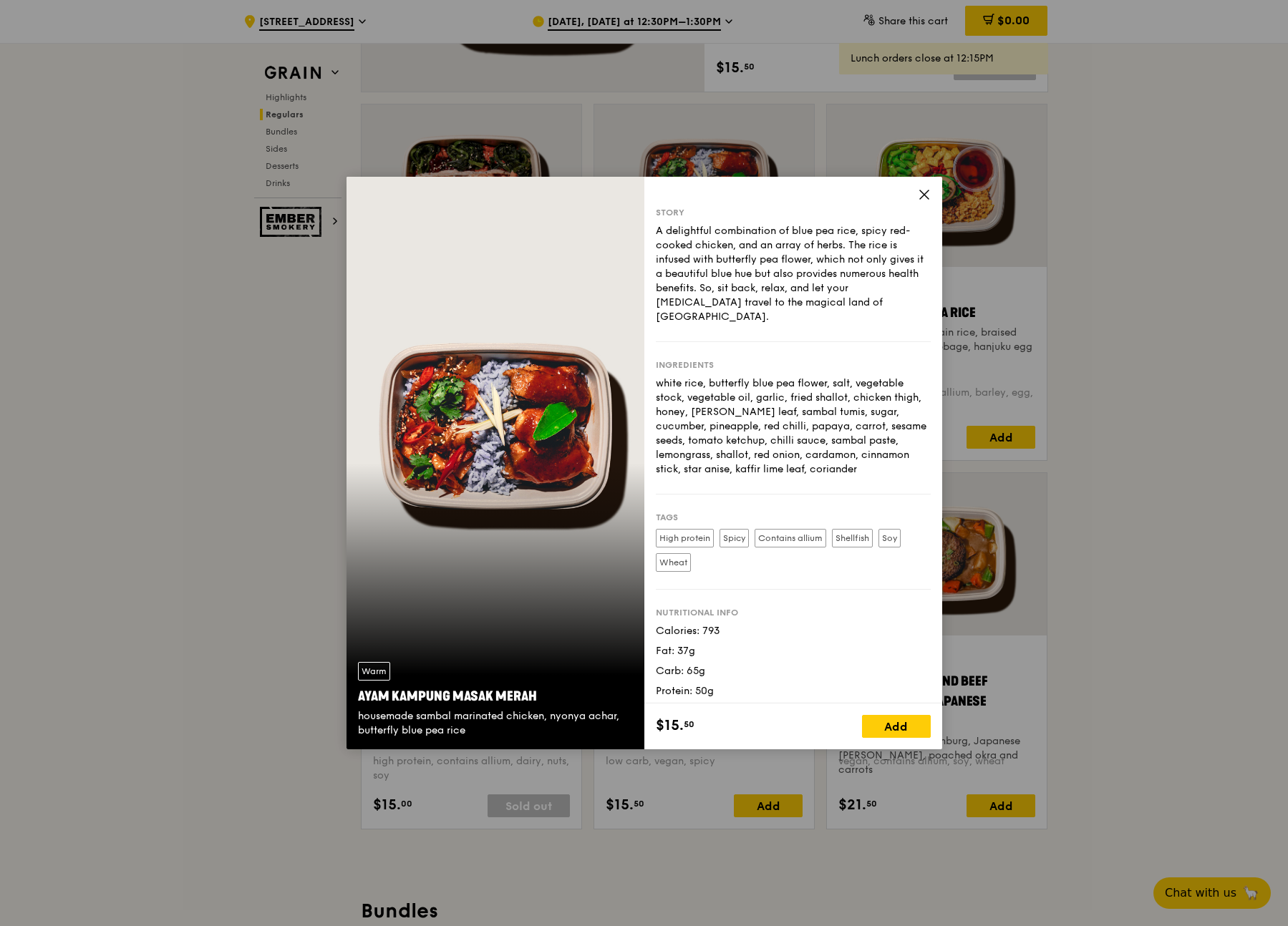
click at [928, 198] on icon at bounding box center [924, 195] width 13 height 13
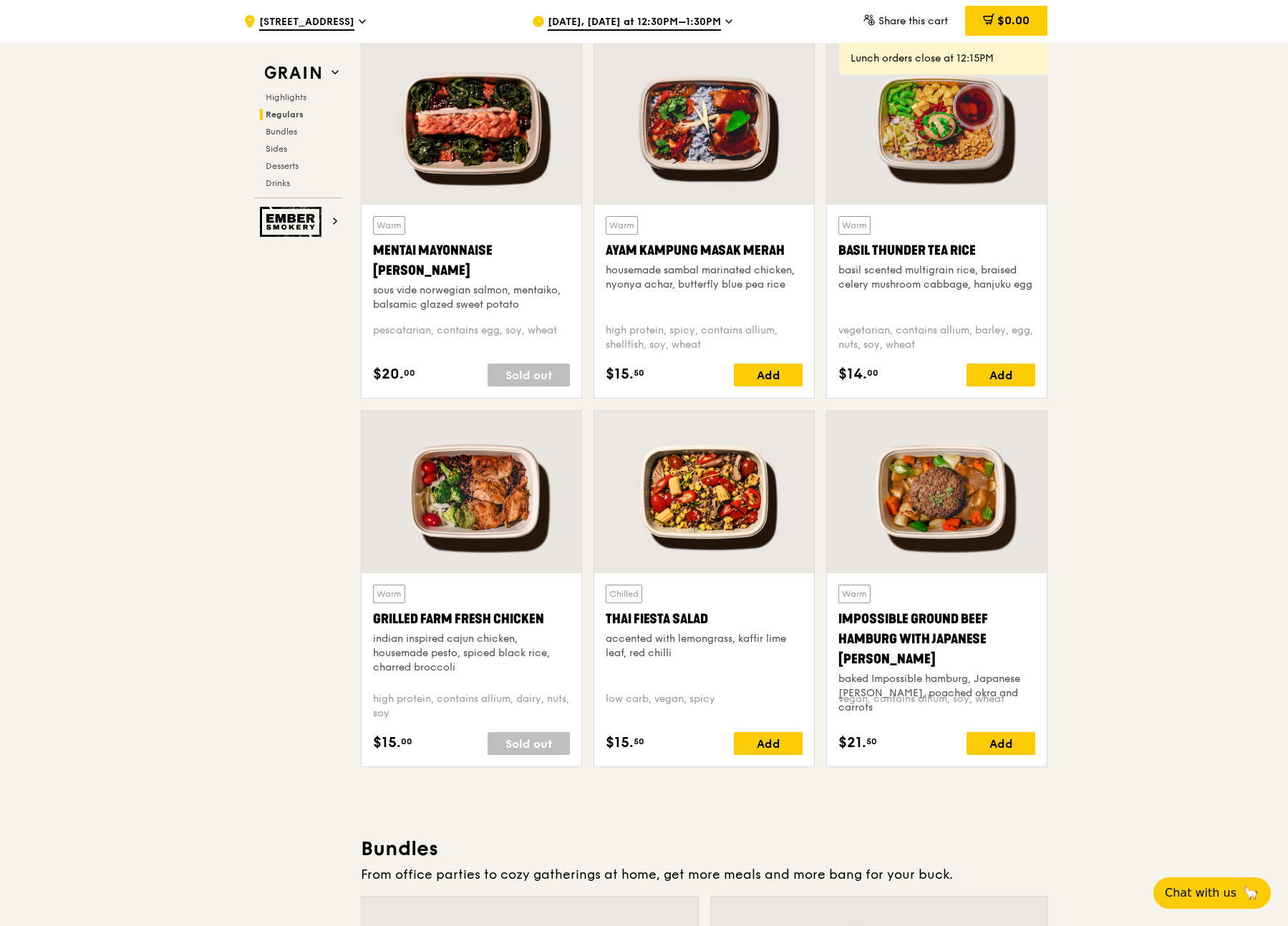
scroll to position [1430, 0]
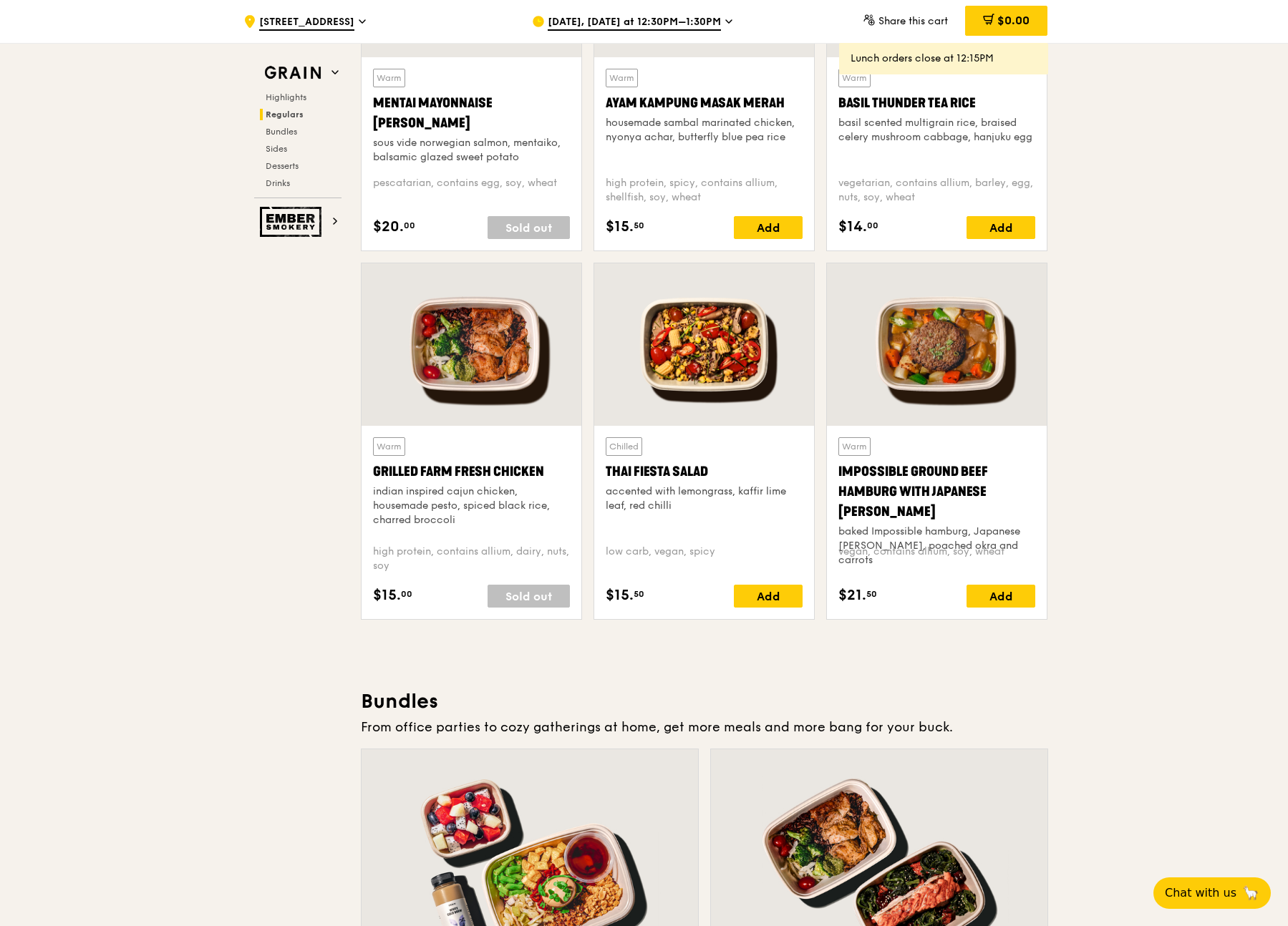
click at [500, 392] on div at bounding box center [471, 344] width 219 height 162
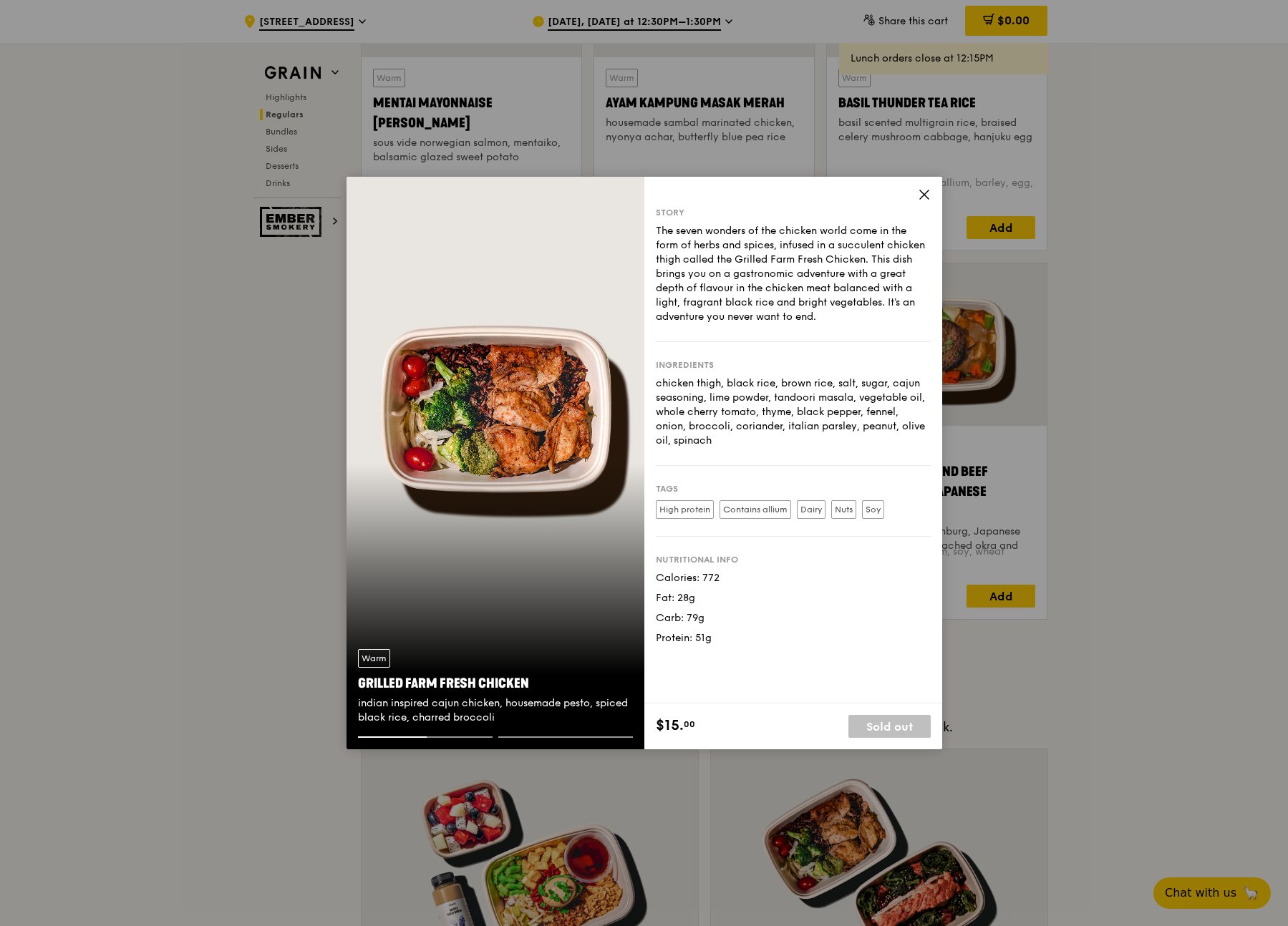
click at [928, 194] on icon at bounding box center [924, 195] width 13 height 13
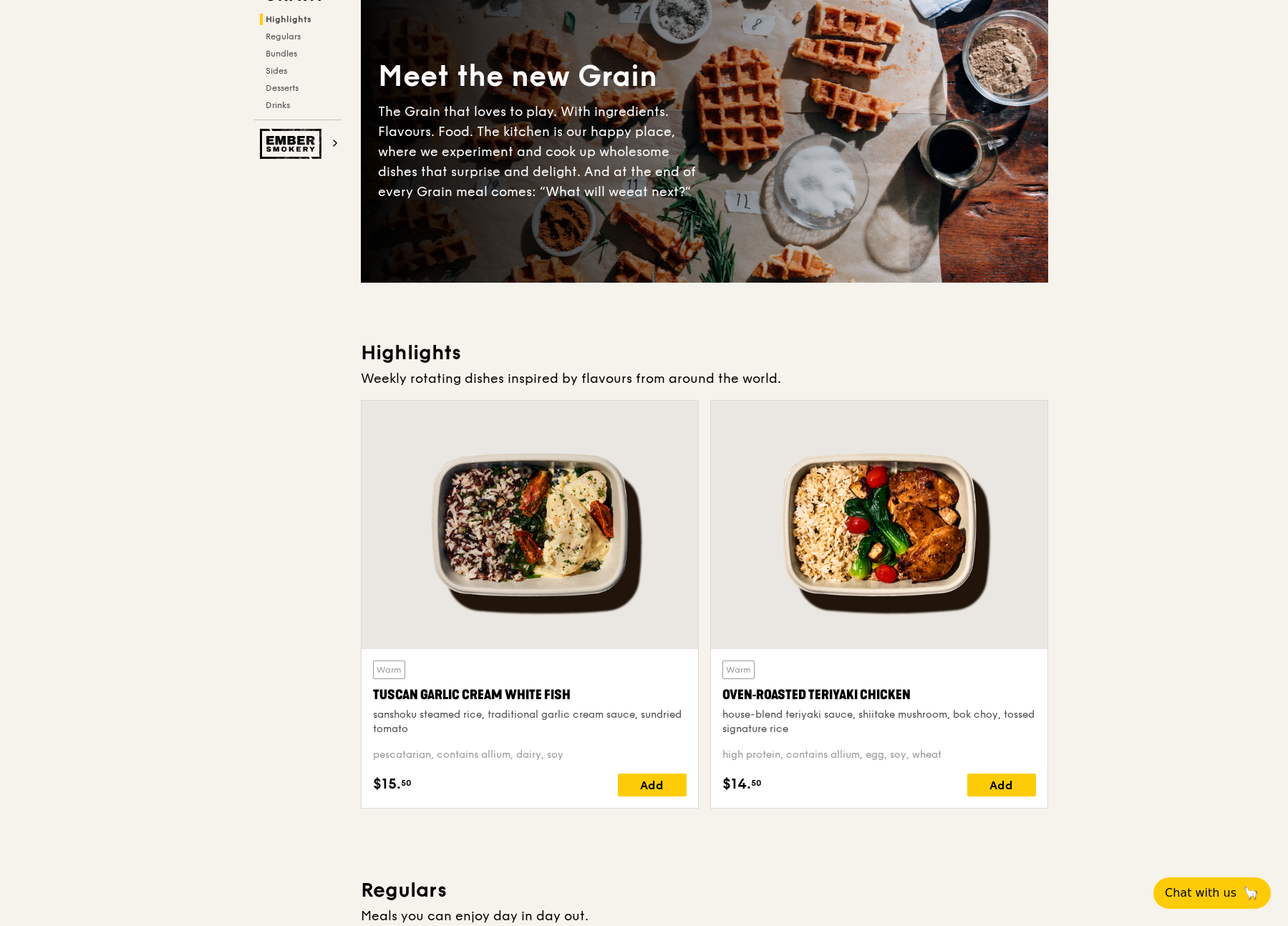
scroll to position [0, 0]
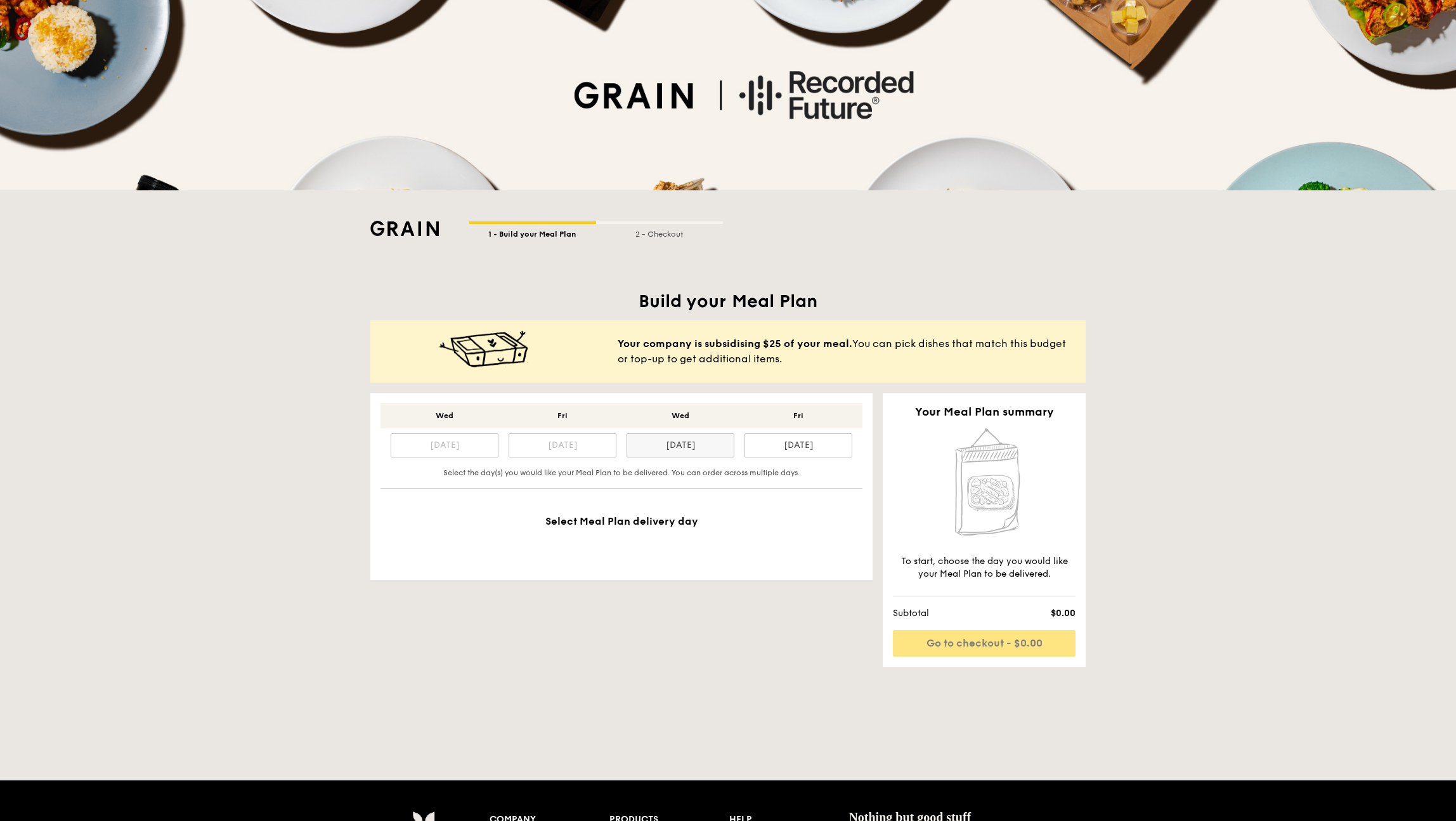
click at [690, 448] on div "Sep 3" at bounding box center [680, 446] width 108 height 24
click at [802, 453] on div "[DATE]" at bounding box center [798, 446] width 108 height 24
click at [683, 454] on div "[DATE]" at bounding box center [680, 446] width 108 height 24
